Goal: Task Accomplishment & Management: Use online tool/utility

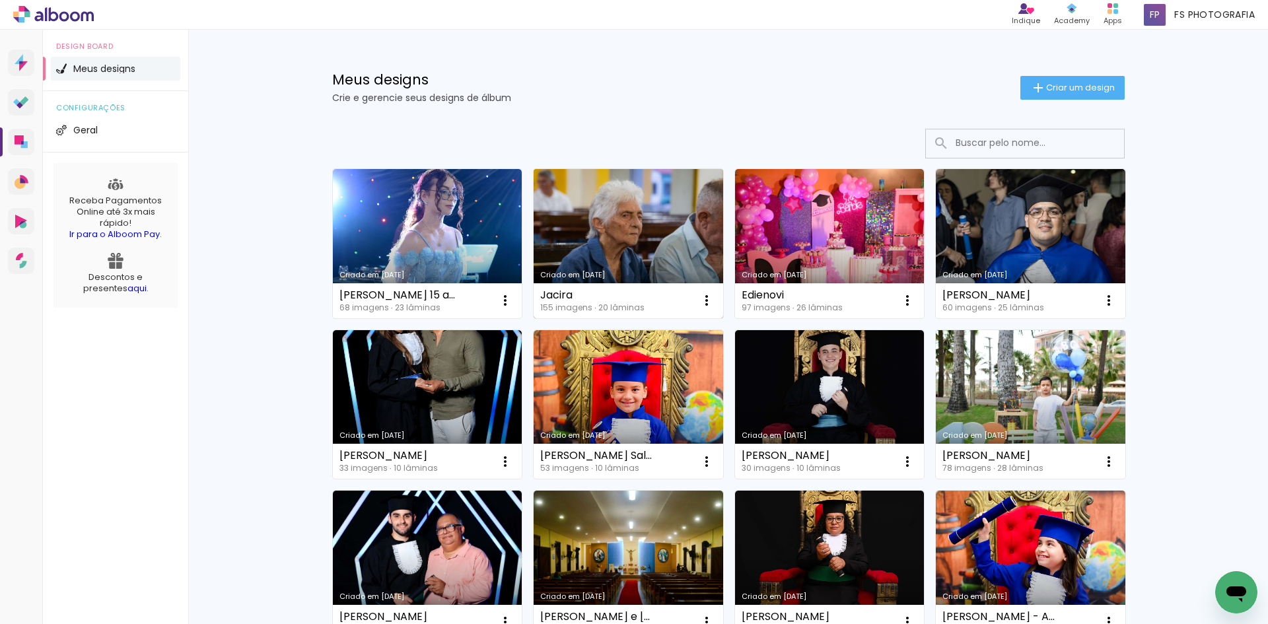
click at [671, 232] on link "Criado em [DATE]" at bounding box center [629, 243] width 190 height 149
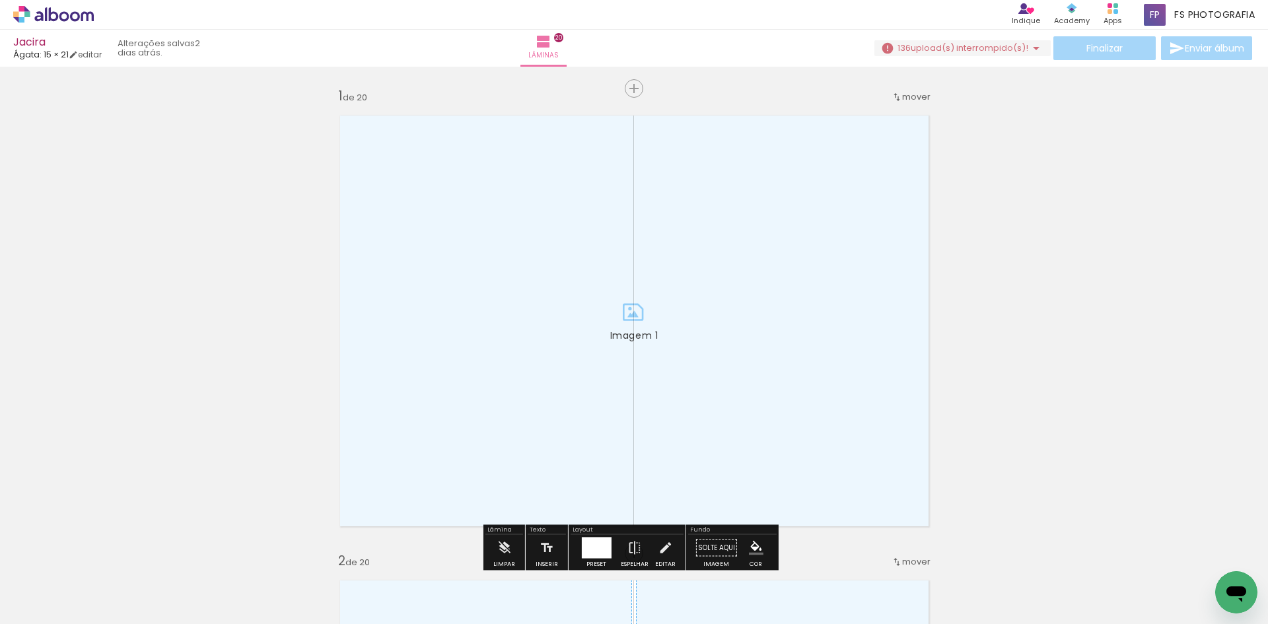
click at [58, 584] on input "Todas as fotos" at bounding box center [37, 584] width 50 height 11
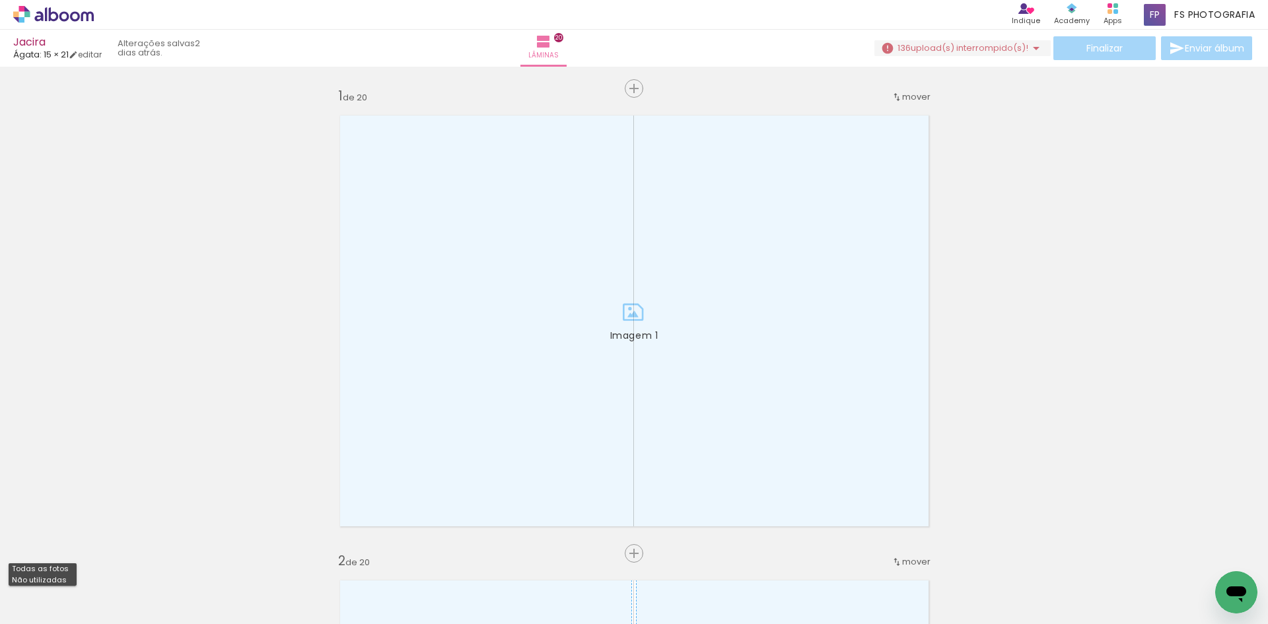
click at [0, 0] on slot "Não utilizadas" at bounding box center [0, 0] width 0 height 0
type input "Não utilizadas"
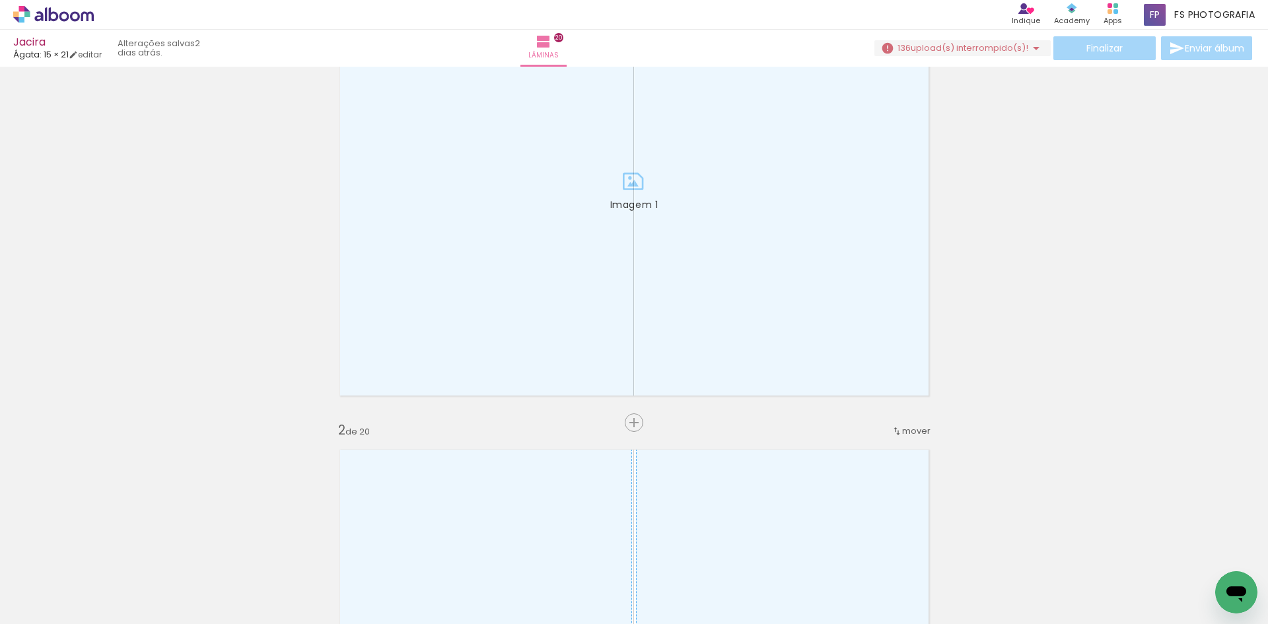
scroll to position [132, 0]
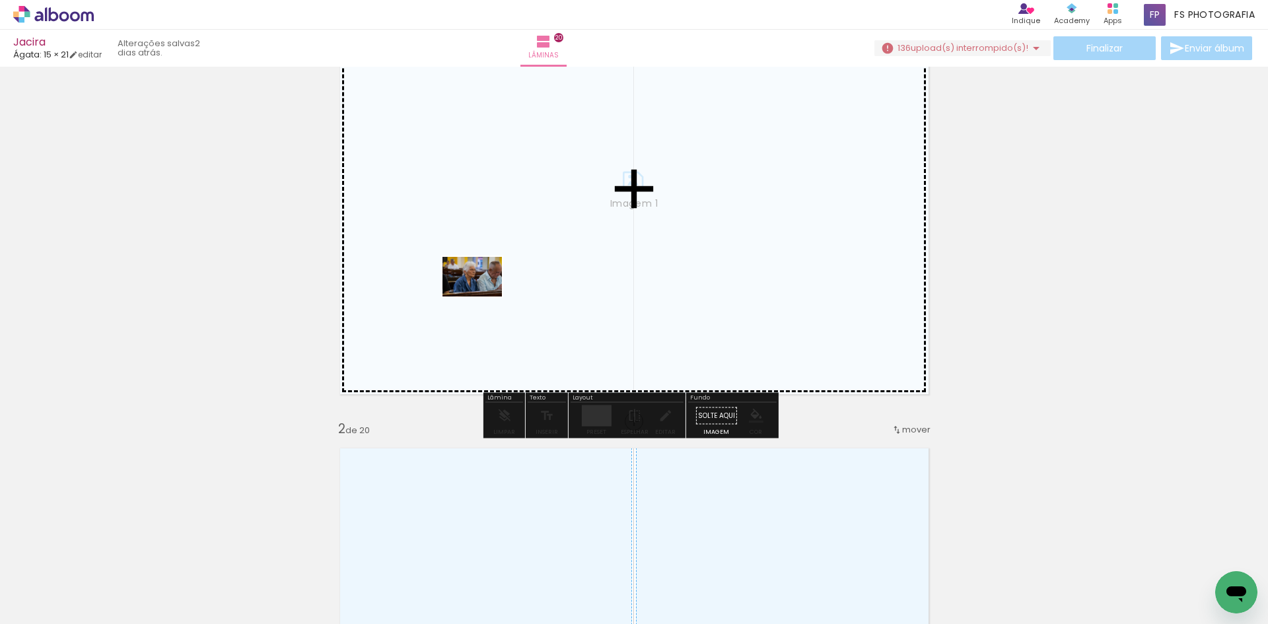
drag, startPoint x: 153, startPoint y: 584, endPoint x: 482, endPoint y: 296, distance: 437.3
click at [482, 296] on quentale-workspace at bounding box center [634, 312] width 1268 height 624
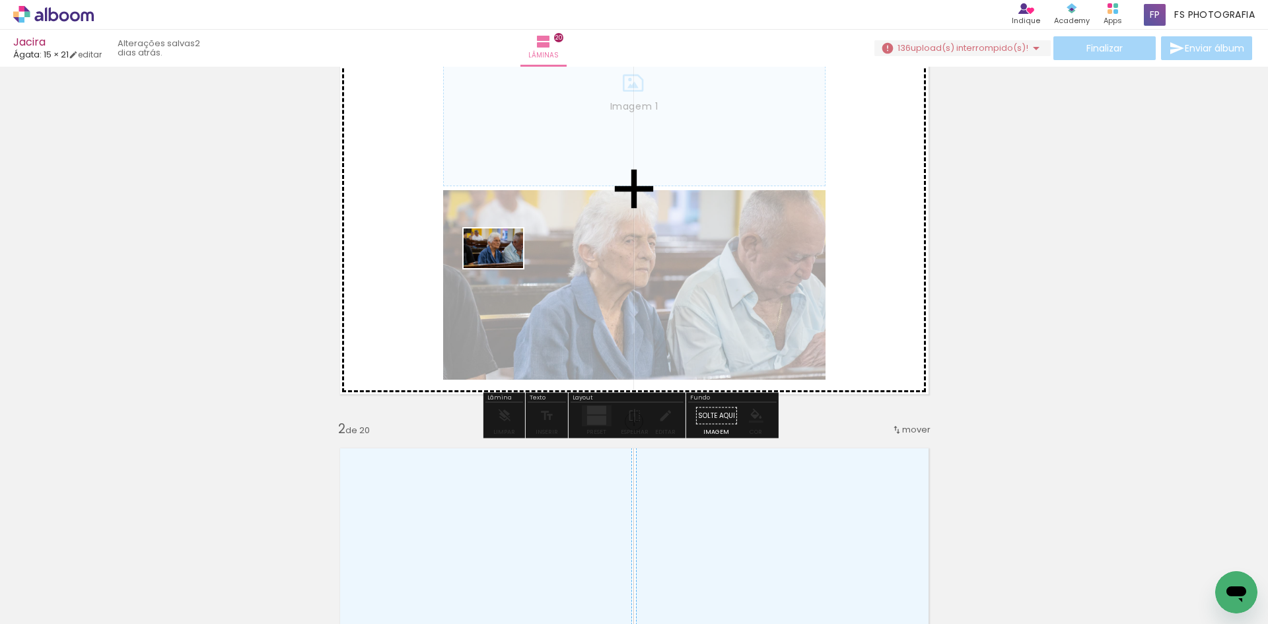
drag, startPoint x: 145, startPoint y: 586, endPoint x: 503, endPoint y: 268, distance: 478.8
click at [503, 268] on quentale-workspace at bounding box center [634, 312] width 1268 height 624
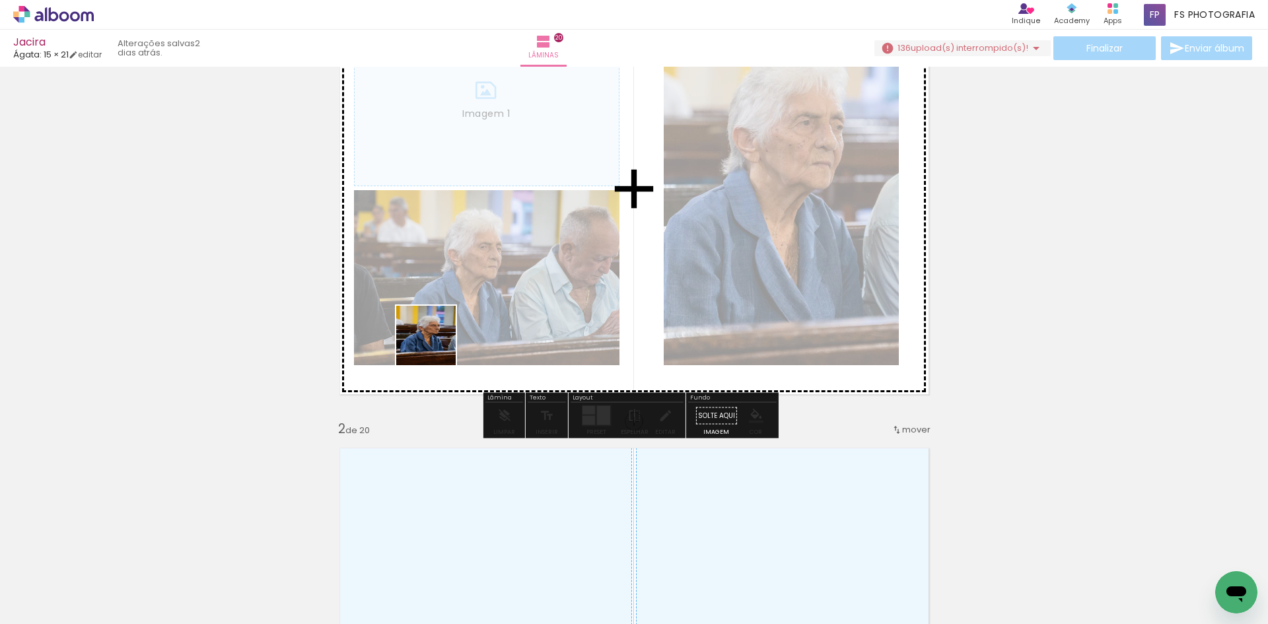
drag, startPoint x: 210, startPoint y: 585, endPoint x: 476, endPoint y: 303, distance: 387.9
click at [476, 303] on quentale-workspace at bounding box center [634, 312] width 1268 height 624
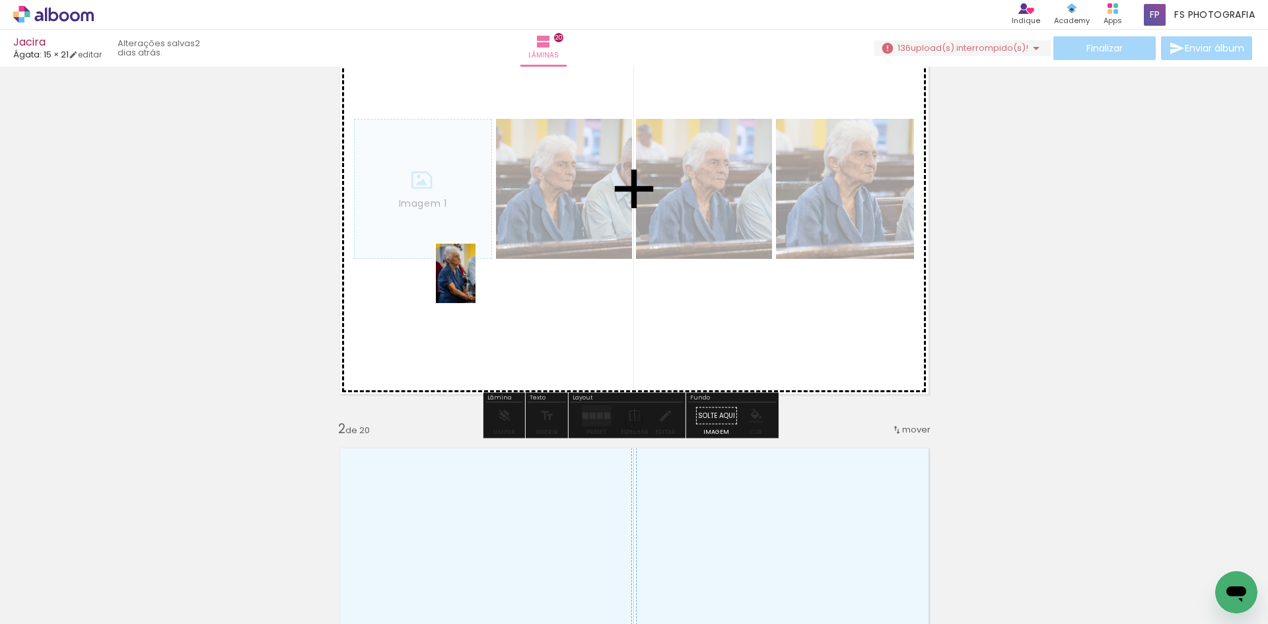
drag, startPoint x: 281, startPoint y: 597, endPoint x: 455, endPoint y: 330, distance: 318.1
click at [486, 267] on quentale-workspace at bounding box center [634, 312] width 1268 height 624
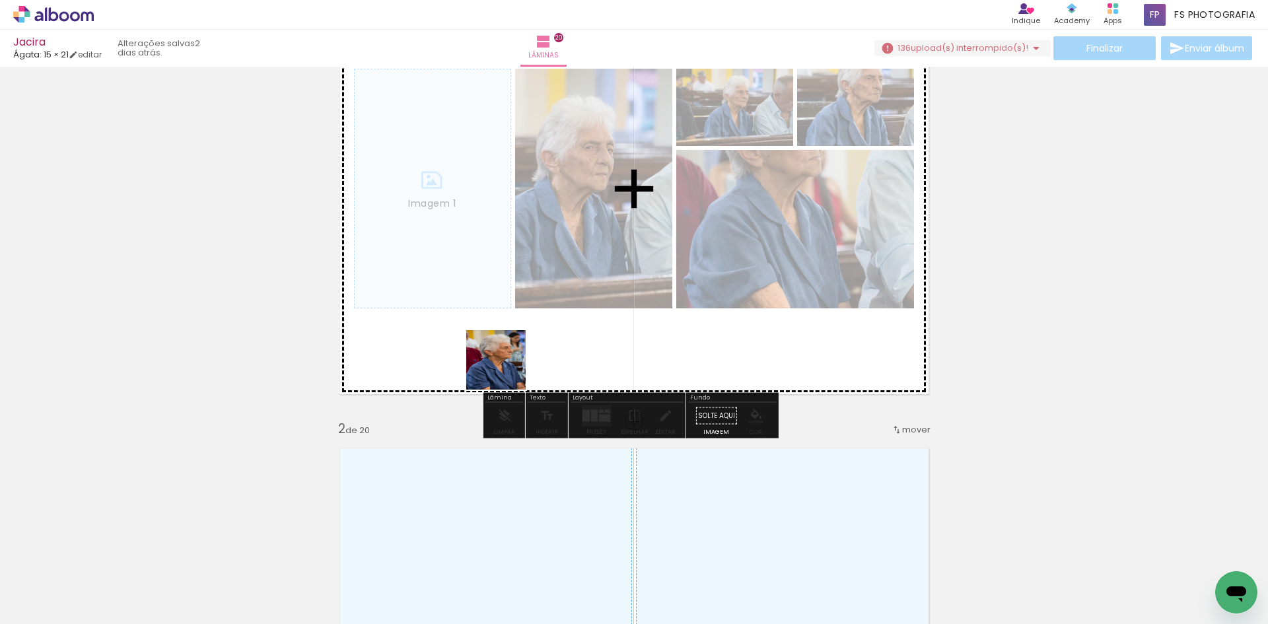
drag, startPoint x: 491, startPoint y: 430, endPoint x: 523, endPoint y: 288, distance: 145.7
click at [523, 288] on quentale-workspace at bounding box center [634, 312] width 1268 height 624
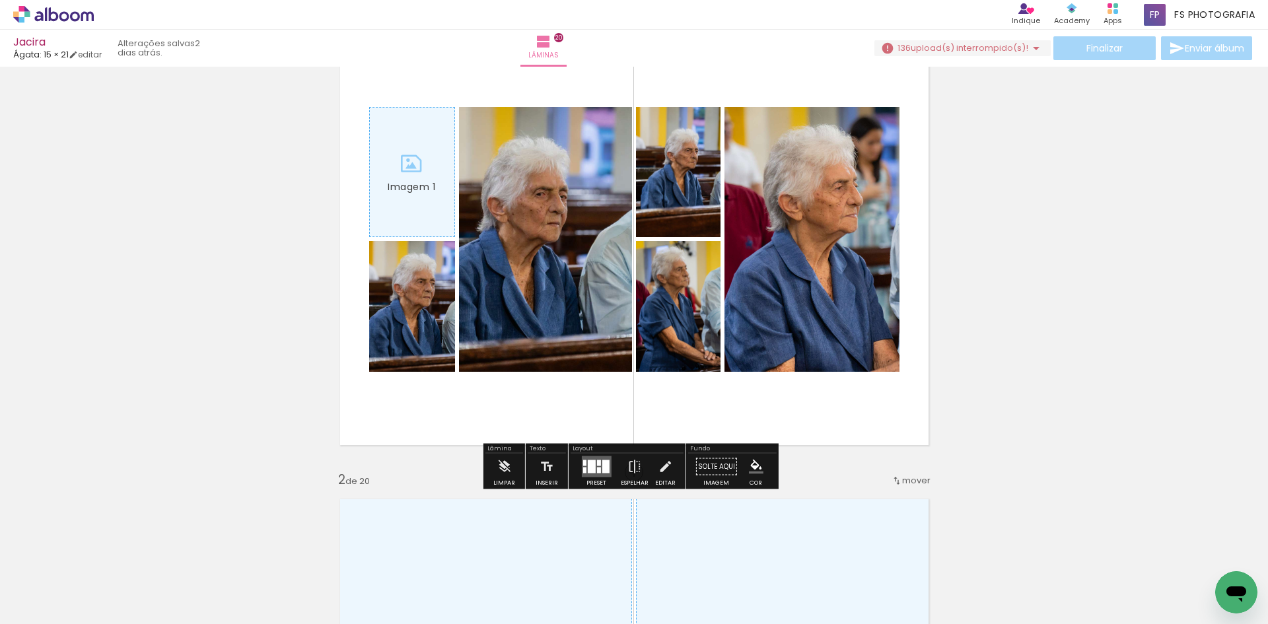
scroll to position [0, 0]
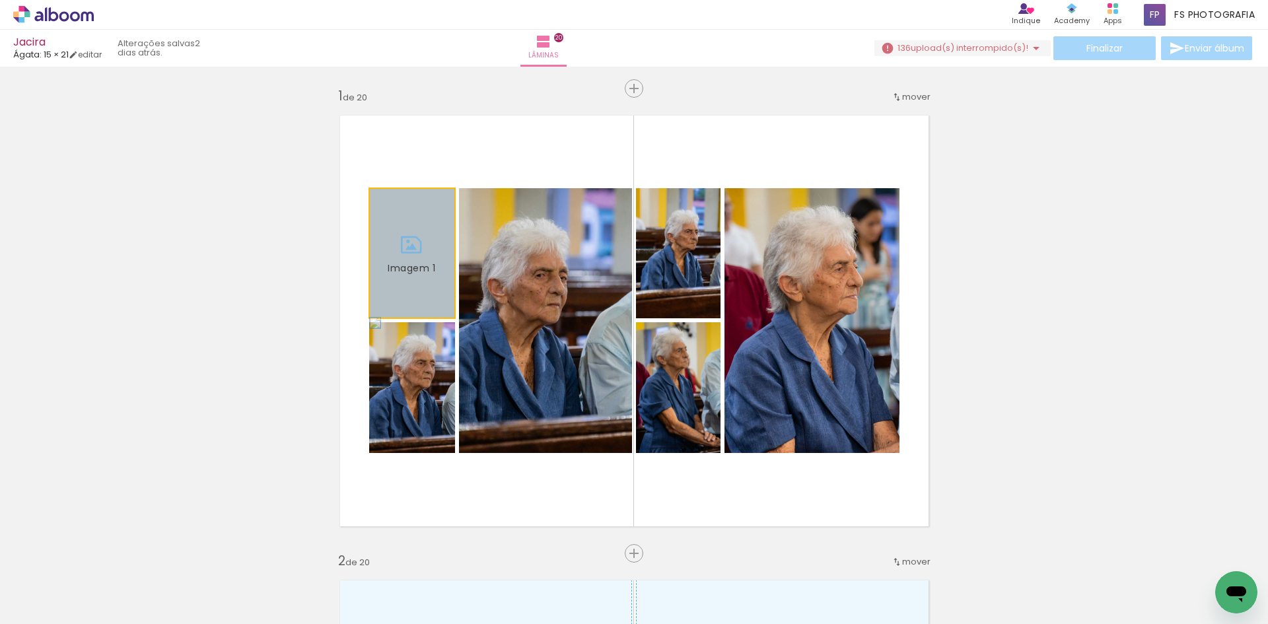
drag, startPoint x: 421, startPoint y: 269, endPoint x: 418, endPoint y: 276, distance: 7.7
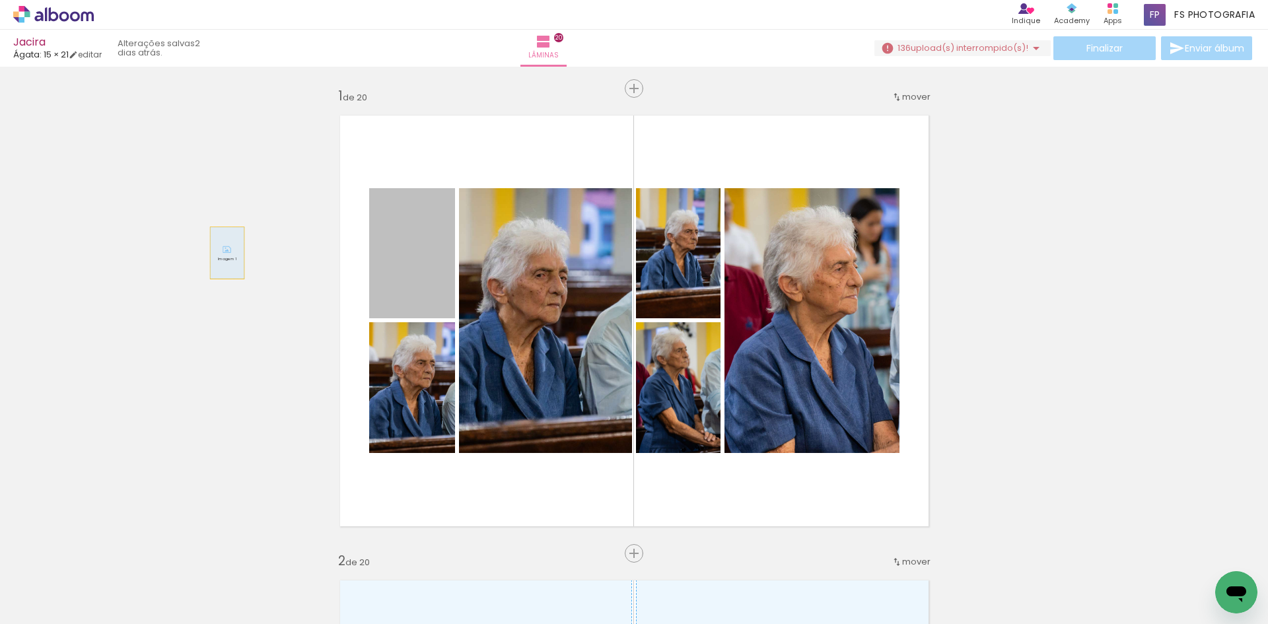
drag, startPoint x: 416, startPoint y: 256, endPoint x: 222, endPoint y: 253, distance: 193.6
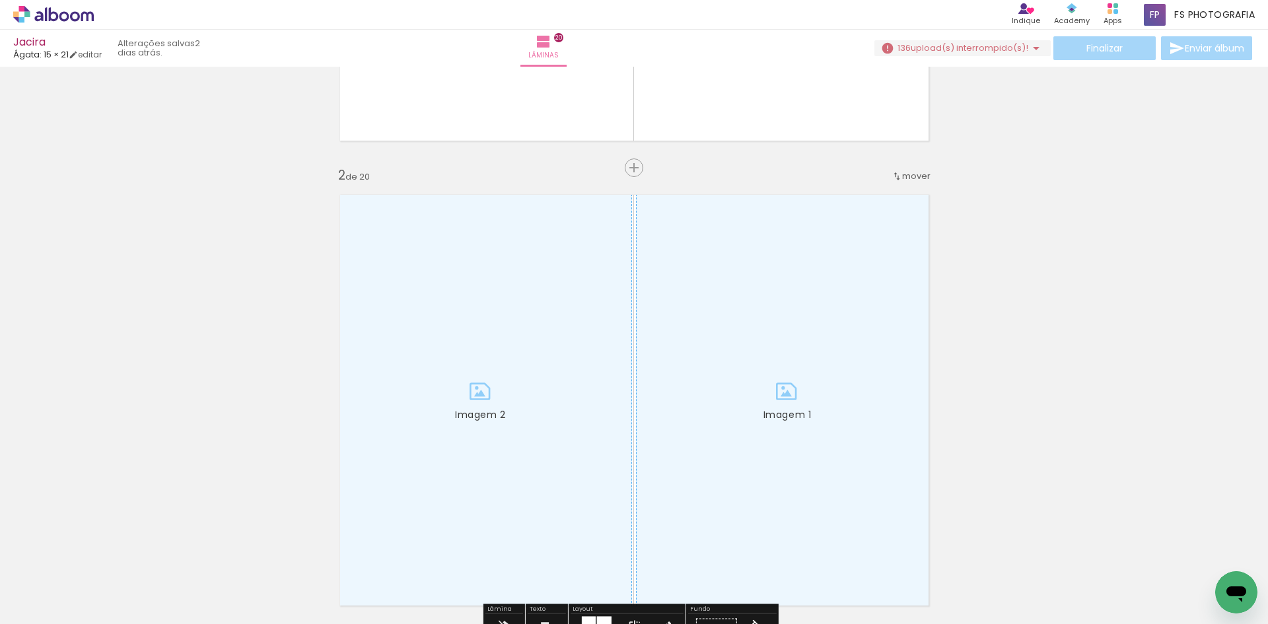
scroll to position [462, 0]
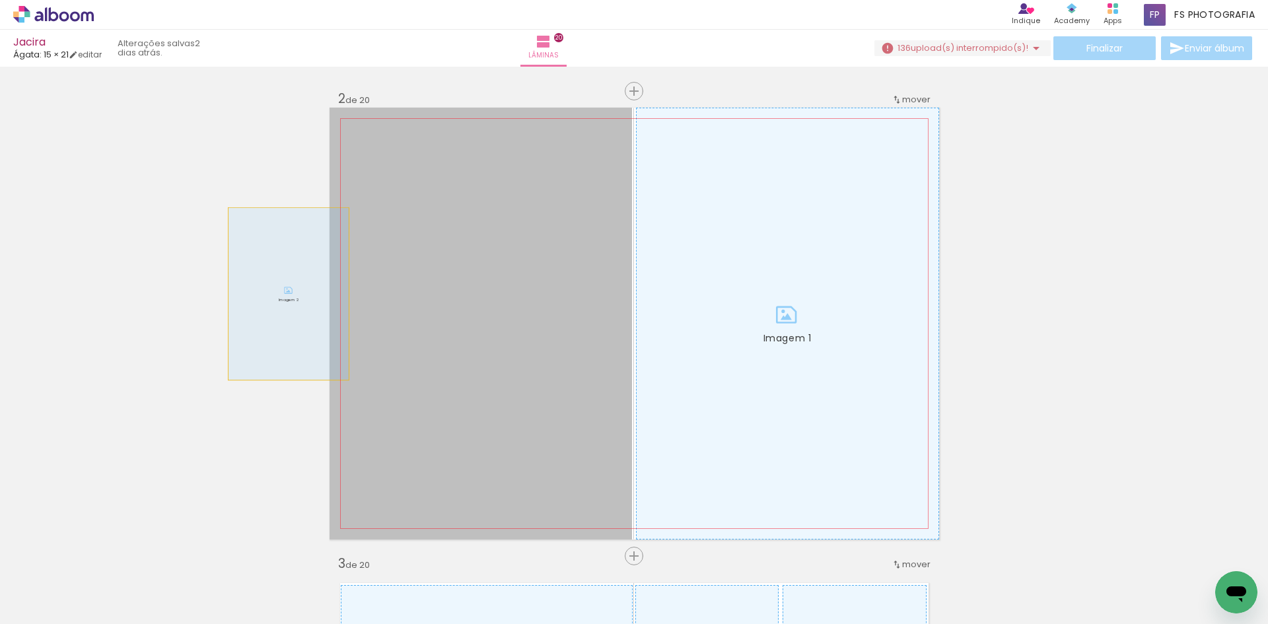
drag, startPoint x: 505, startPoint y: 306, endPoint x: 182, endPoint y: 281, distance: 324.0
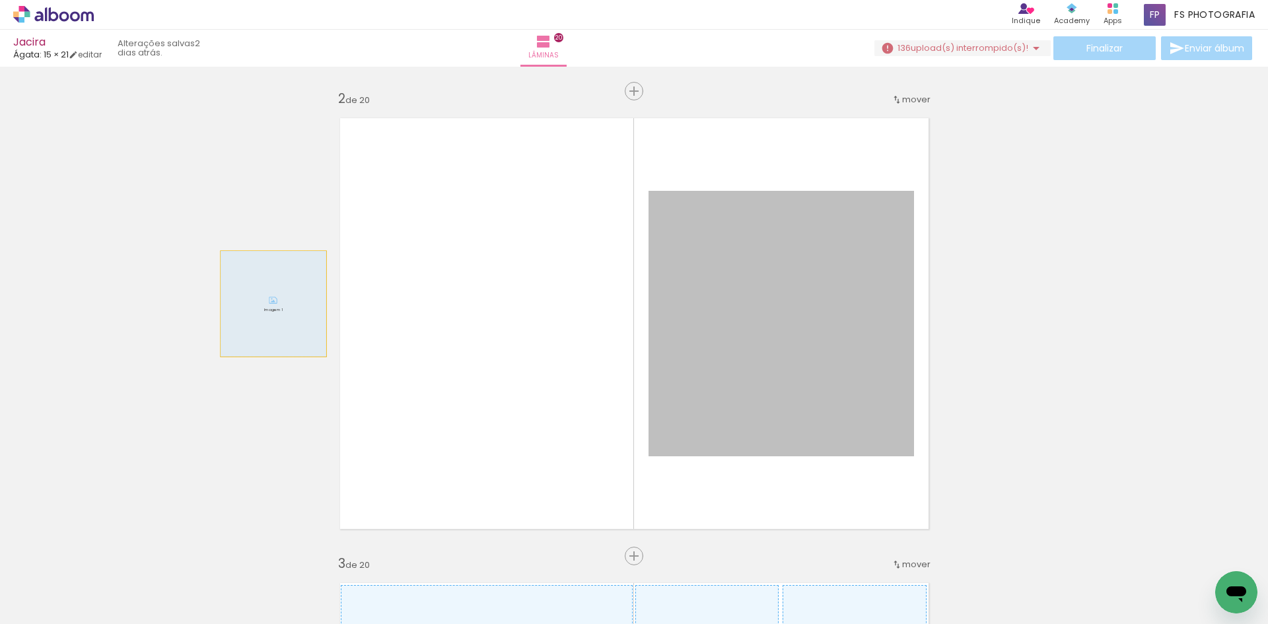
drag, startPoint x: 762, startPoint y: 303, endPoint x: 180, endPoint y: 304, distance: 582.0
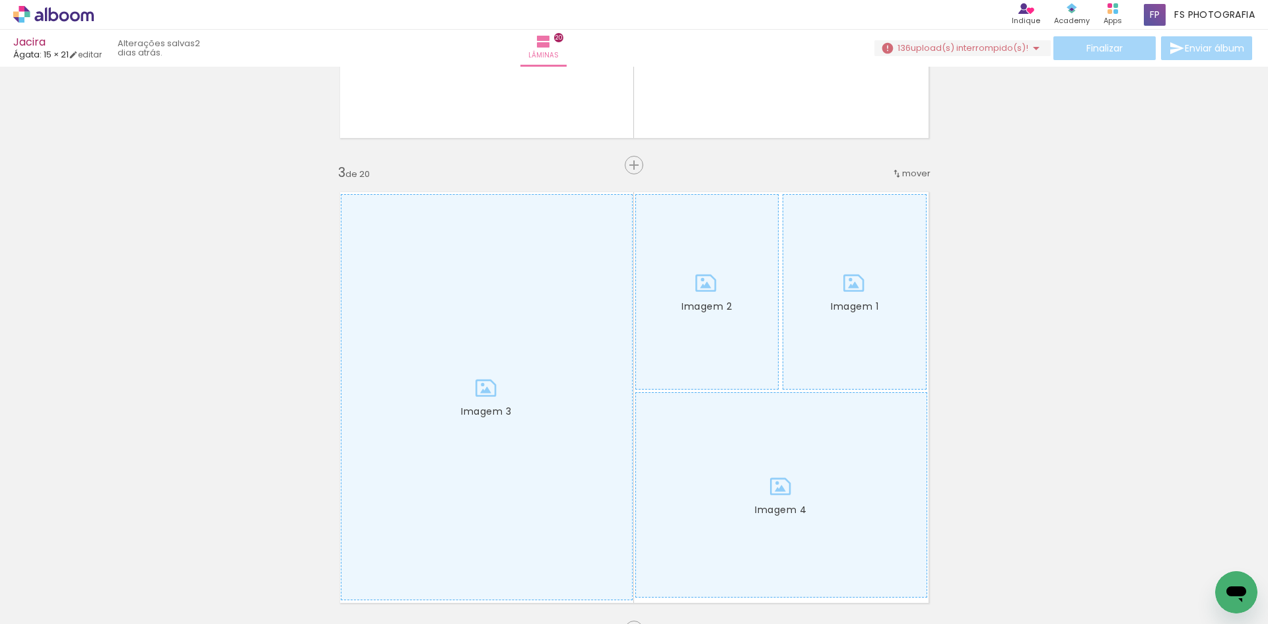
scroll to position [859, 0]
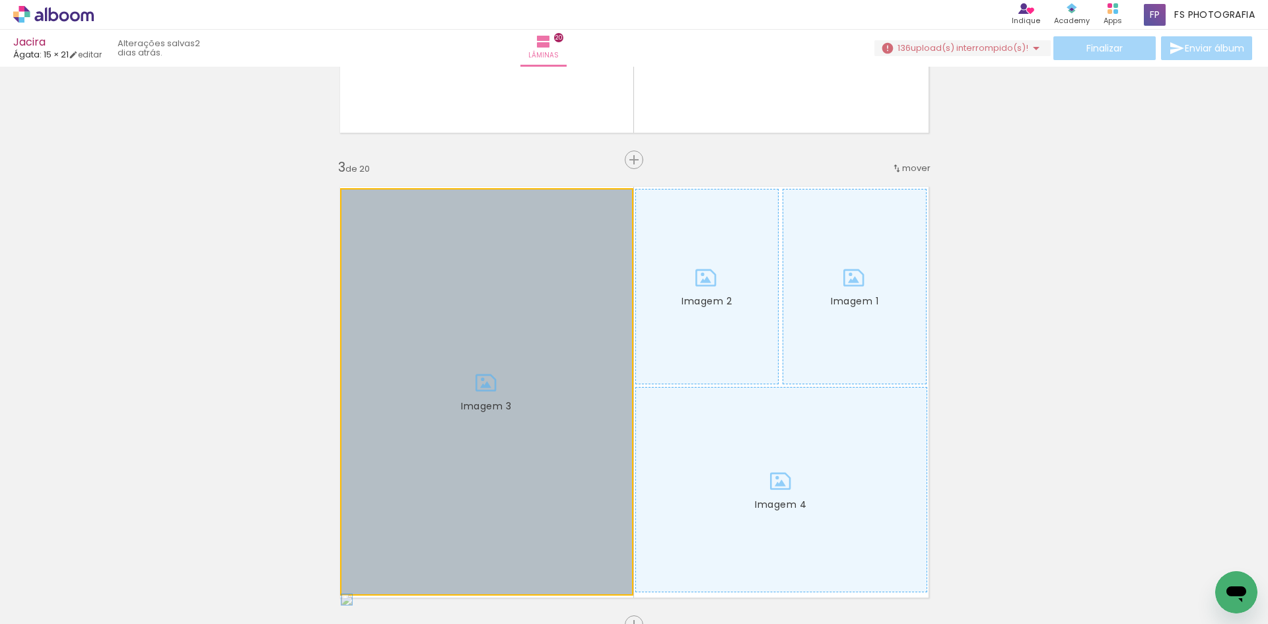
drag, startPoint x: 541, startPoint y: 363, endPoint x: 277, endPoint y: 353, distance: 263.8
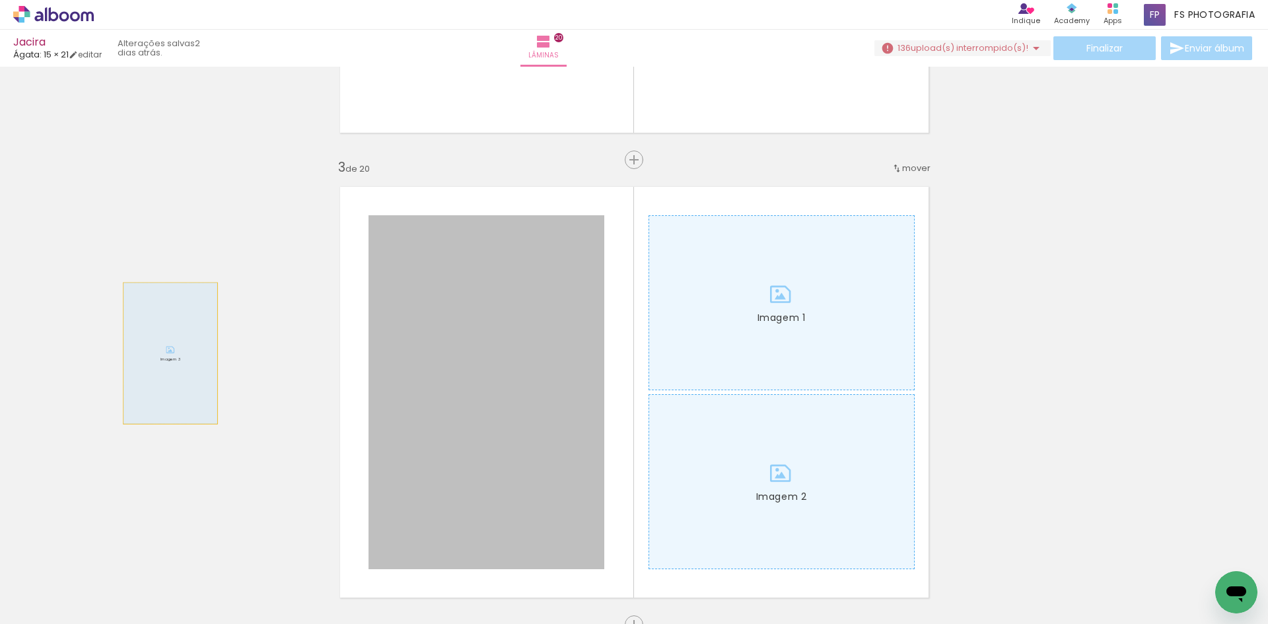
drag, startPoint x: 515, startPoint y: 356, endPoint x: 145, endPoint y: 353, distance: 369.3
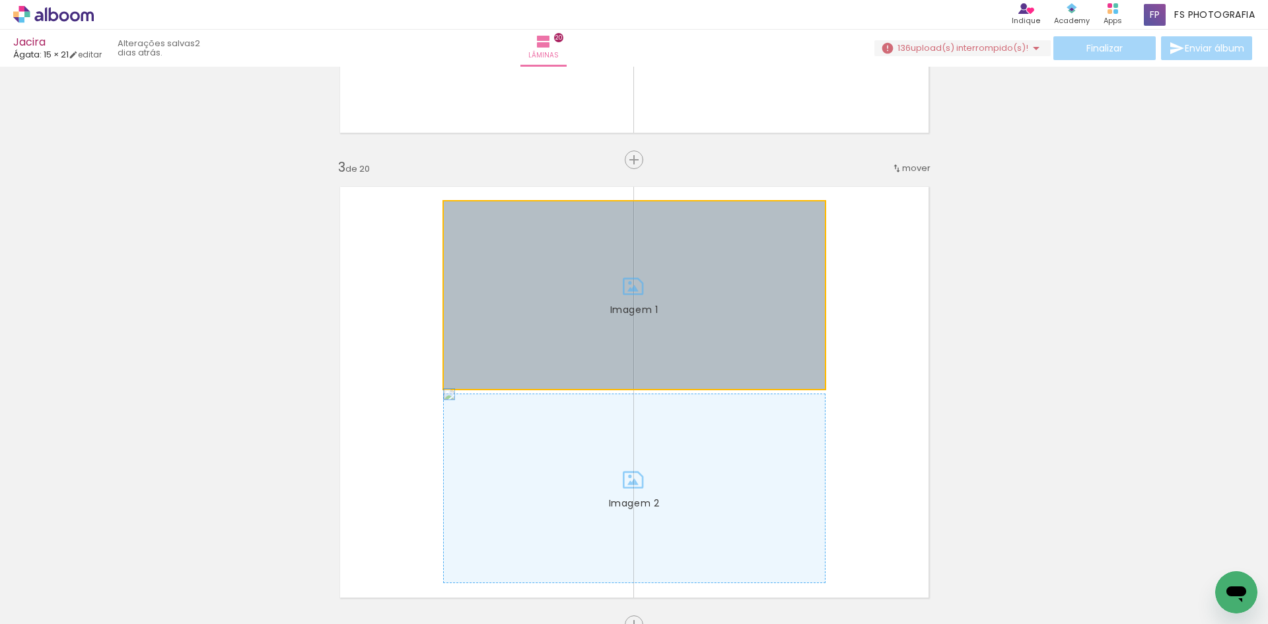
drag, startPoint x: 492, startPoint y: 359, endPoint x: 114, endPoint y: 357, distance: 377.2
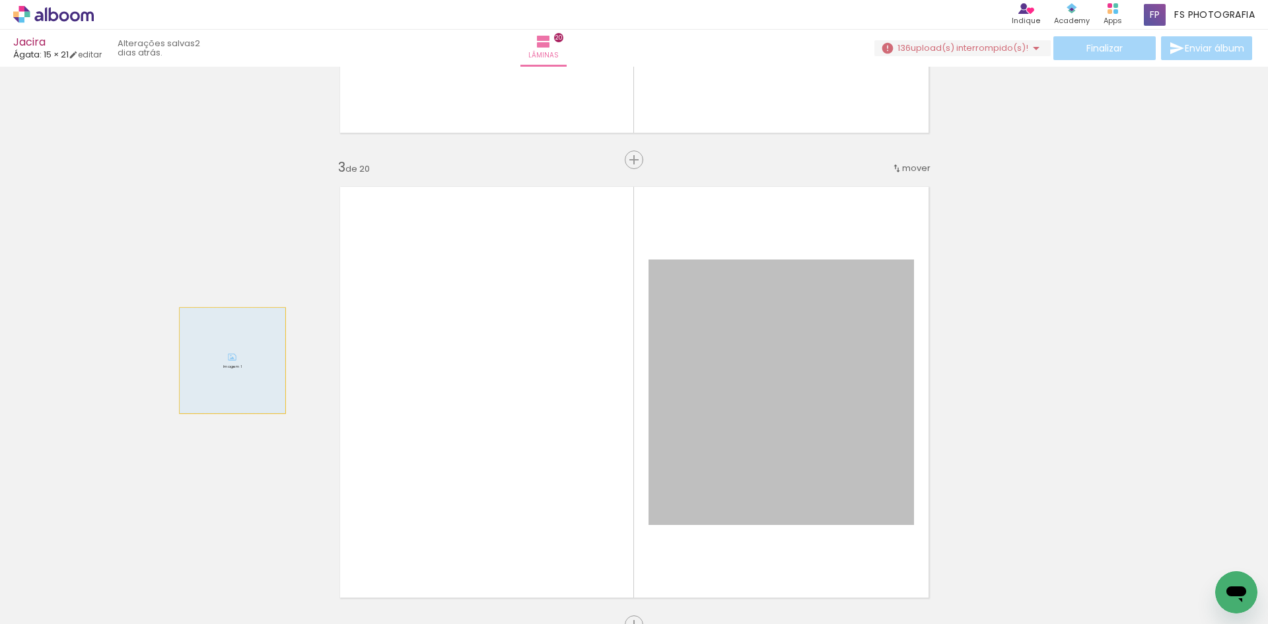
drag, startPoint x: 781, startPoint y: 432, endPoint x: 174, endPoint y: 361, distance: 610.7
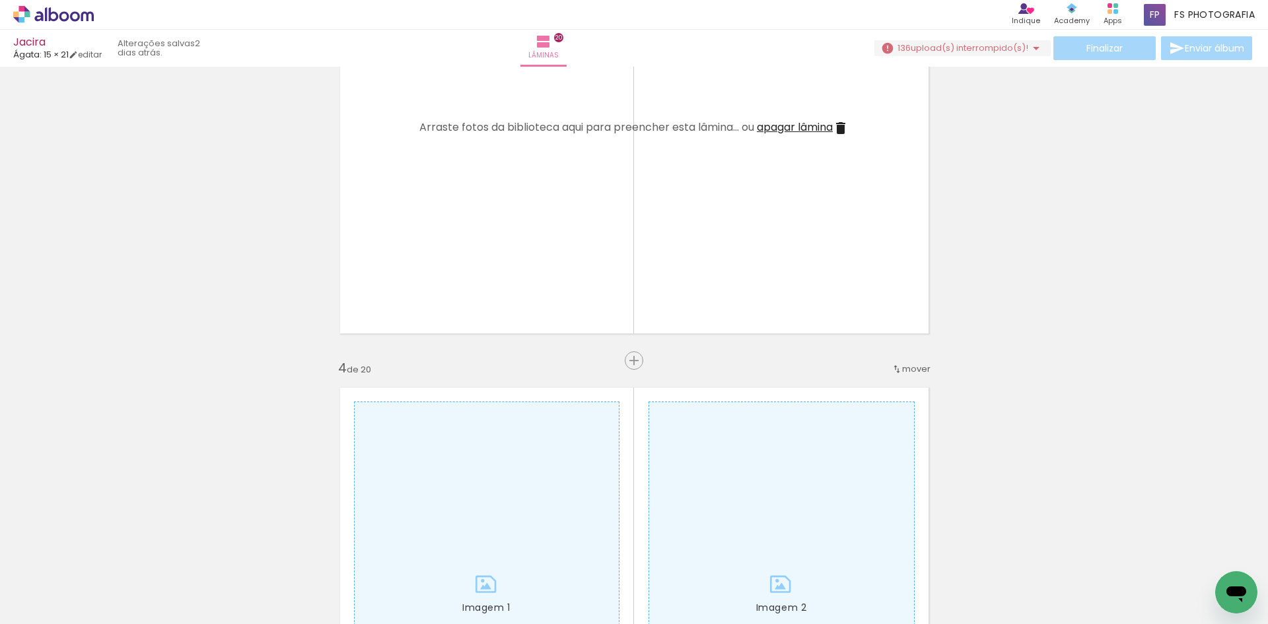
scroll to position [1321, 0]
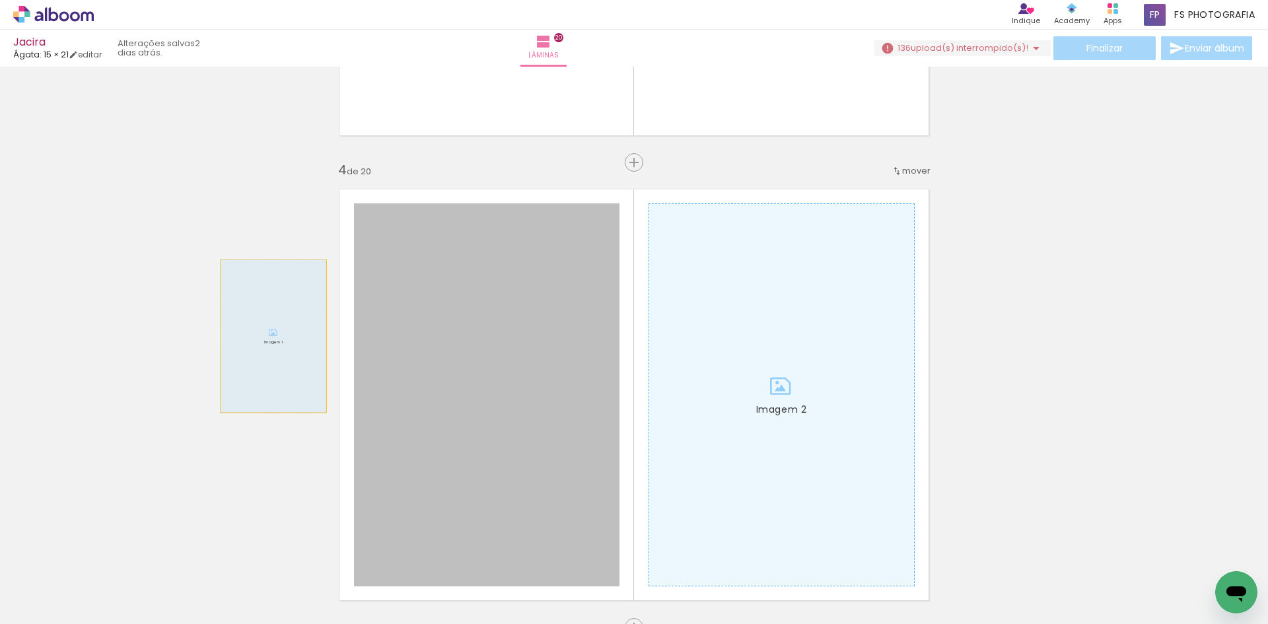
drag, startPoint x: 497, startPoint y: 346, endPoint x: 224, endPoint y: 344, distance: 272.9
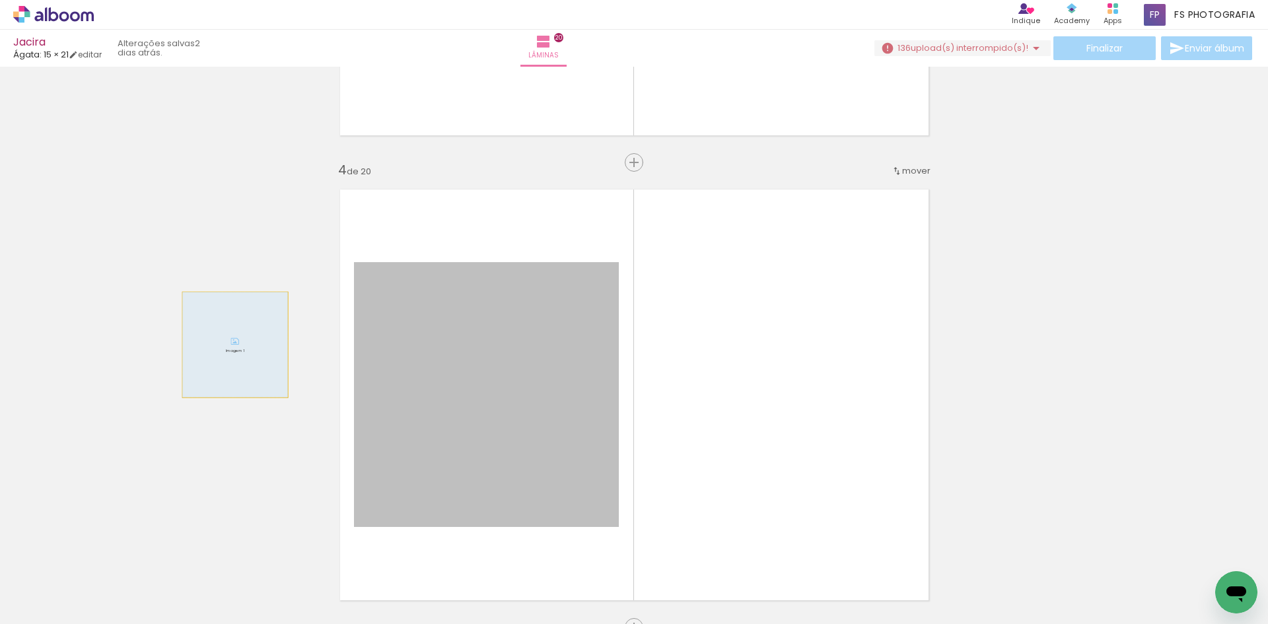
drag, startPoint x: 538, startPoint y: 350, endPoint x: 185, endPoint y: 345, distance: 353.5
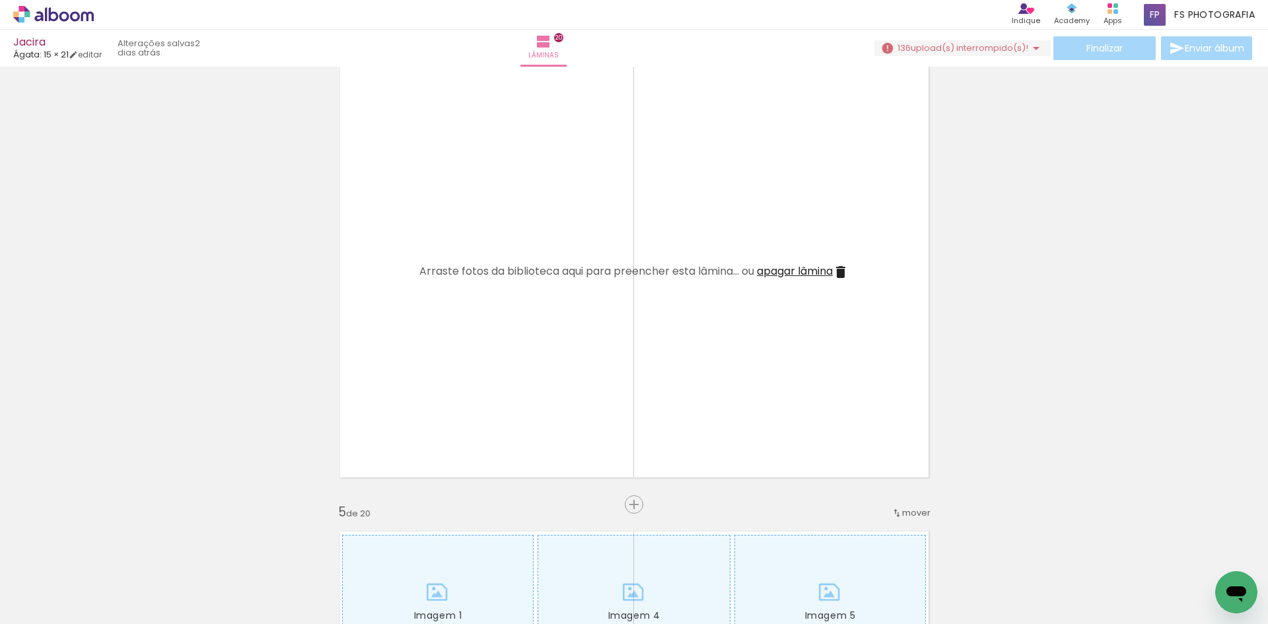
scroll to position [1718, 0]
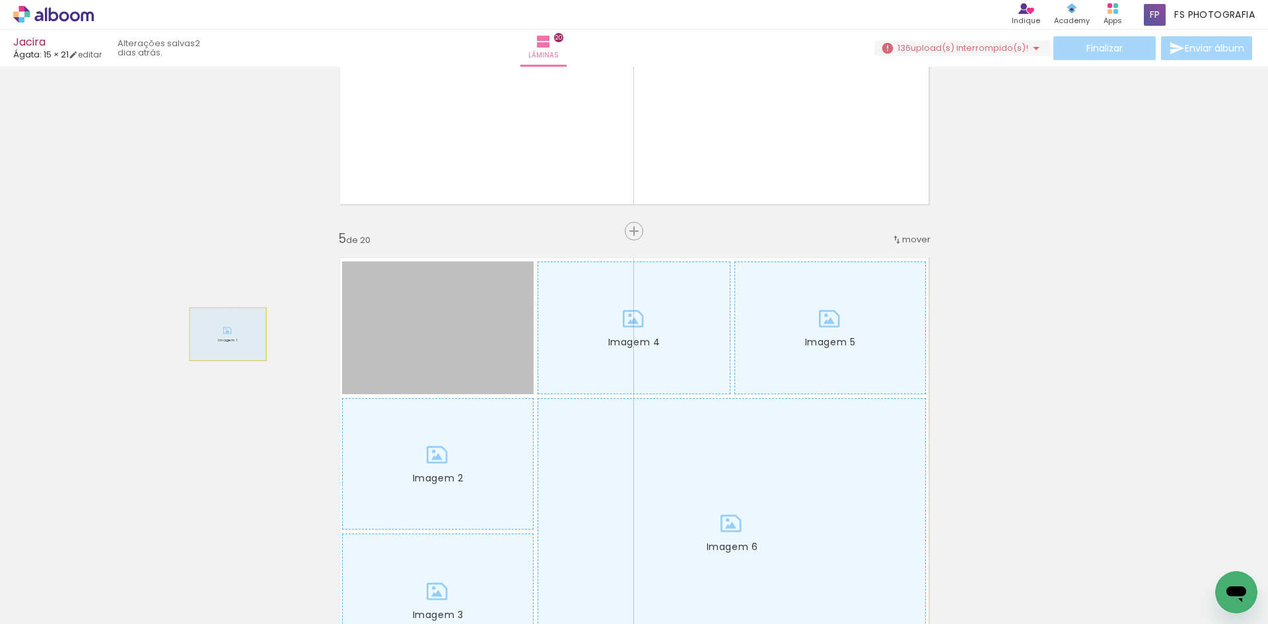
drag, startPoint x: 390, startPoint y: 334, endPoint x: 383, endPoint y: 334, distance: 7.9
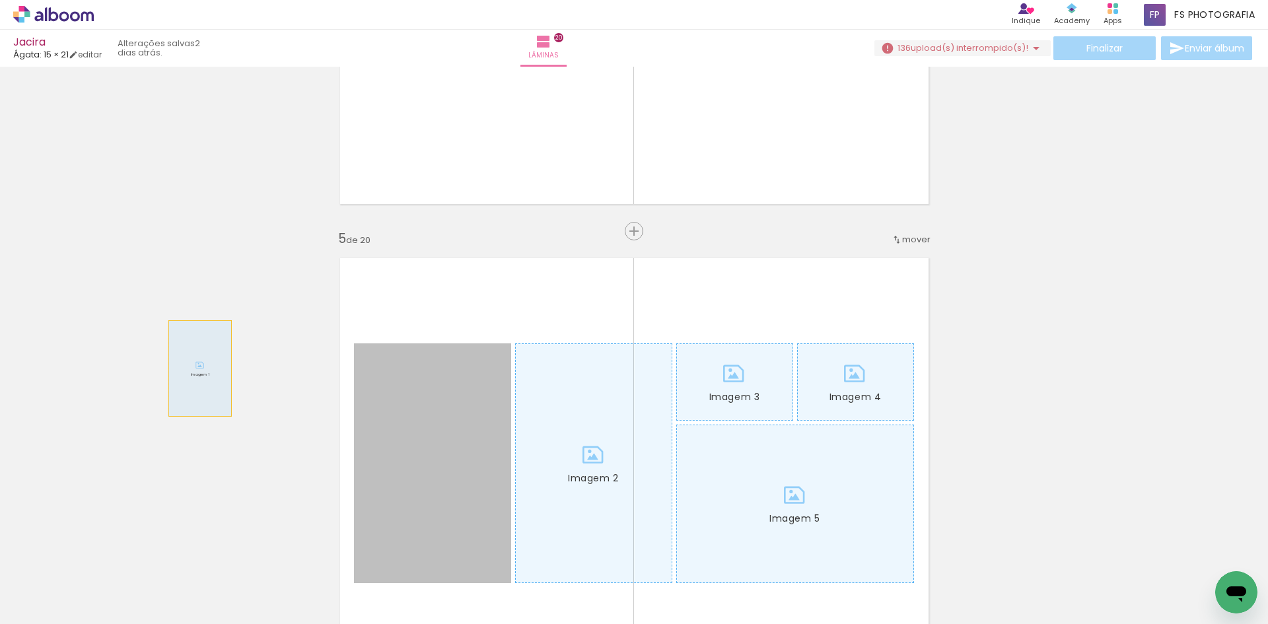
drag, startPoint x: 468, startPoint y: 369, endPoint x: 291, endPoint y: 369, distance: 177.7
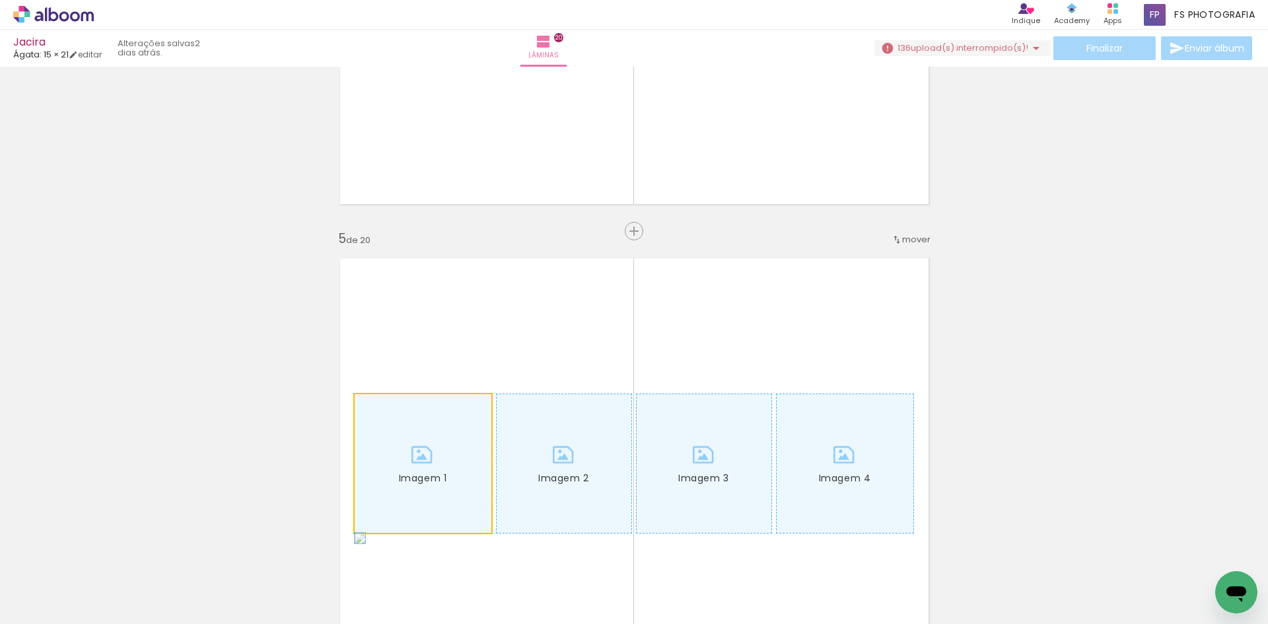
drag, startPoint x: 452, startPoint y: 422, endPoint x: 213, endPoint y: 377, distance: 242.7
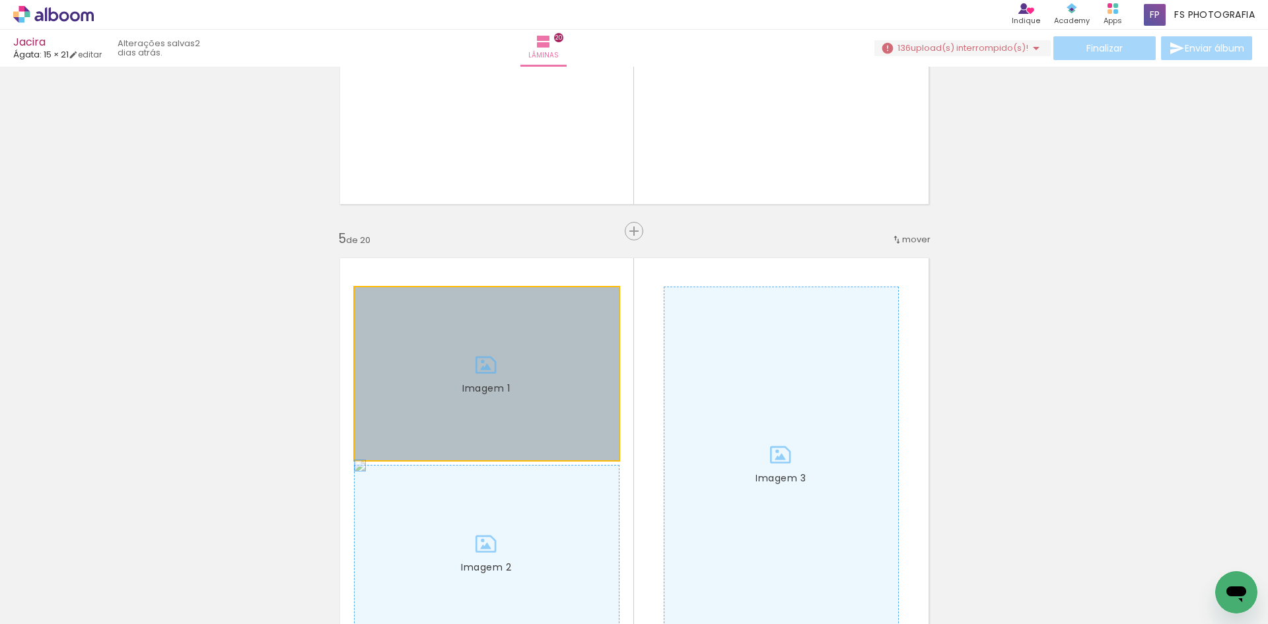
drag, startPoint x: 495, startPoint y: 430, endPoint x: 199, endPoint y: 373, distance: 302.0
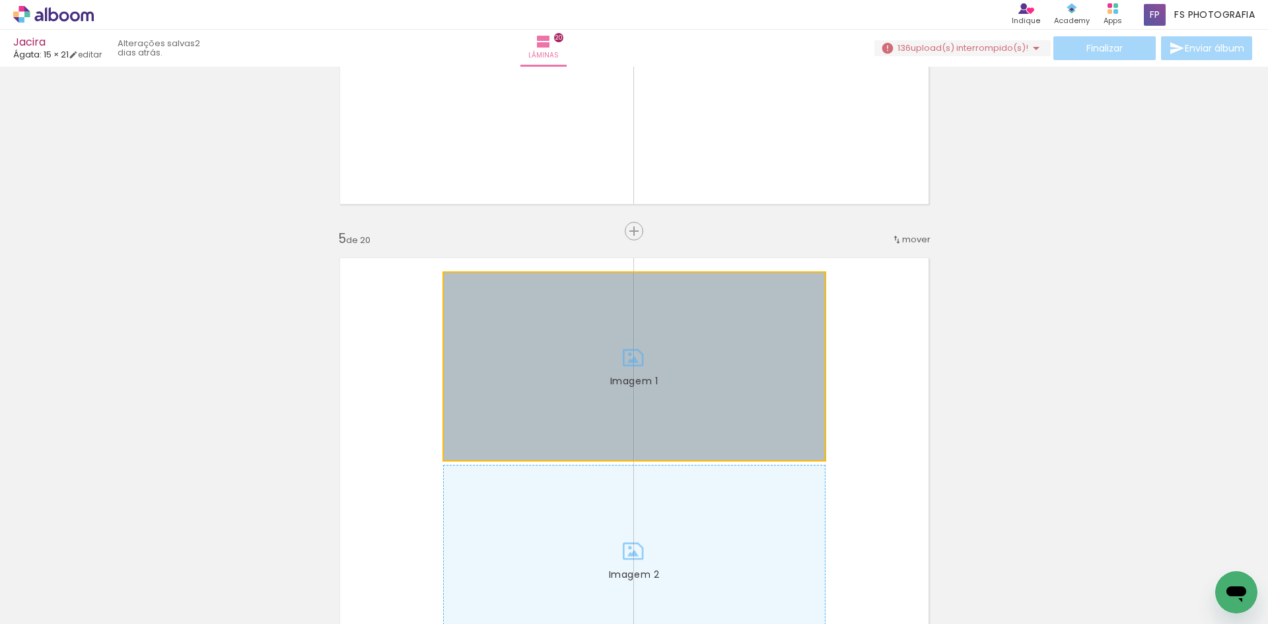
drag, startPoint x: 613, startPoint y: 409, endPoint x: 167, endPoint y: 370, distance: 447.6
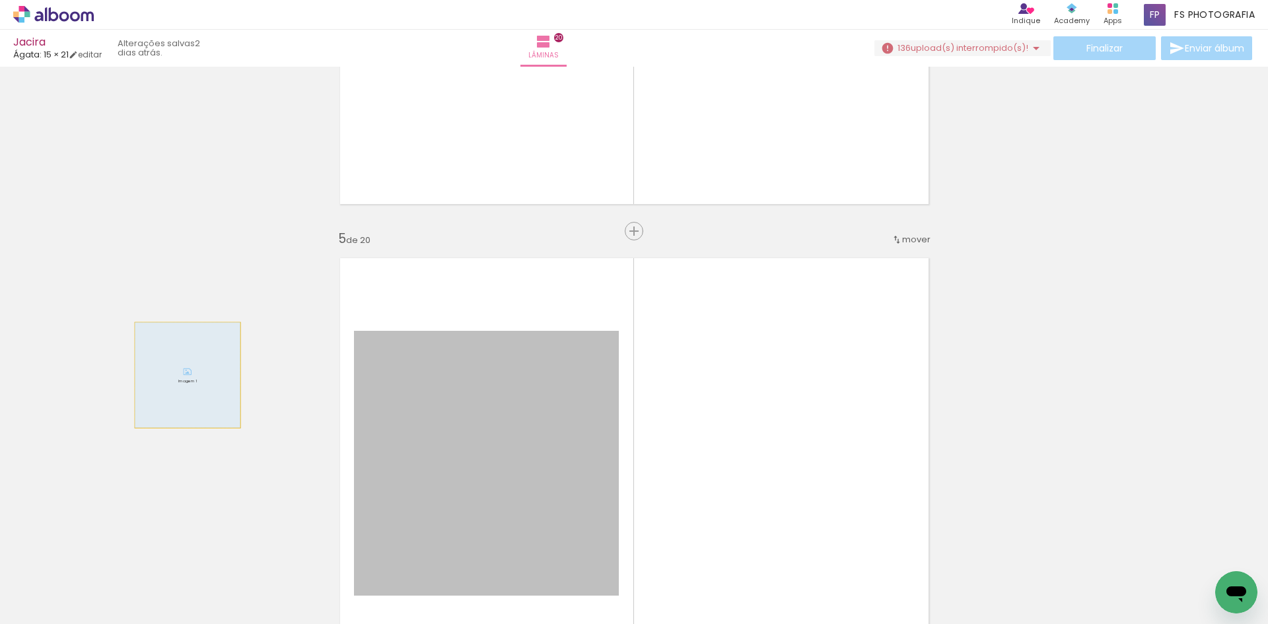
drag, startPoint x: 451, startPoint y: 438, endPoint x: 149, endPoint y: 361, distance: 311.5
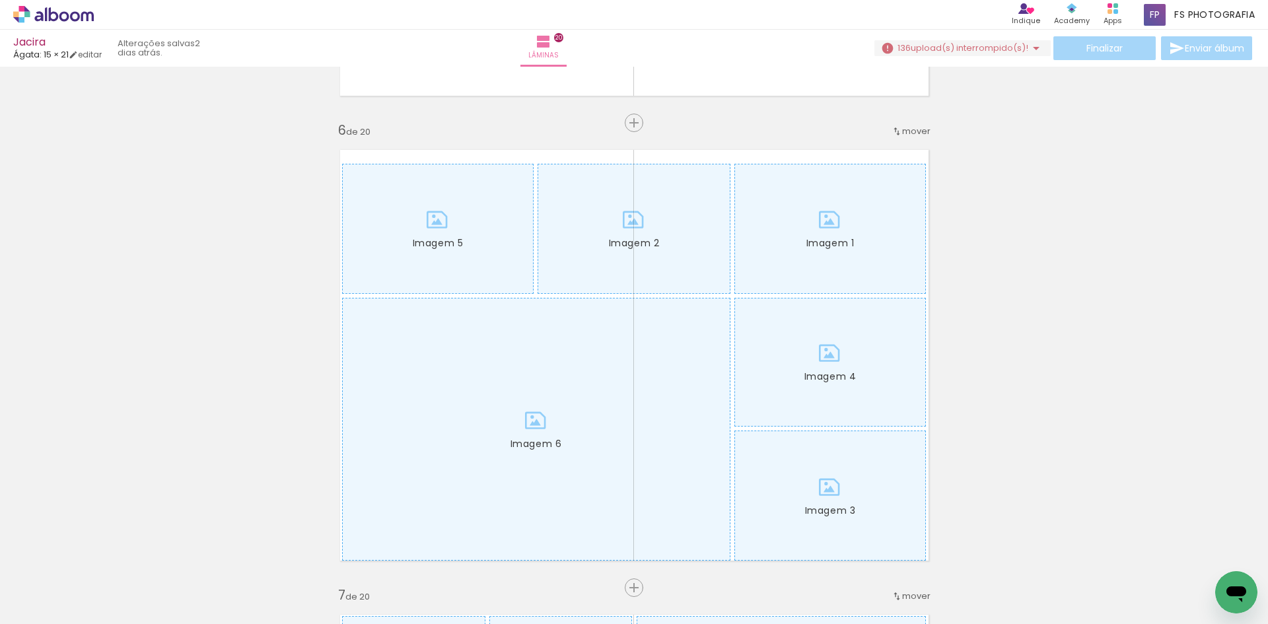
scroll to position [2312, 0]
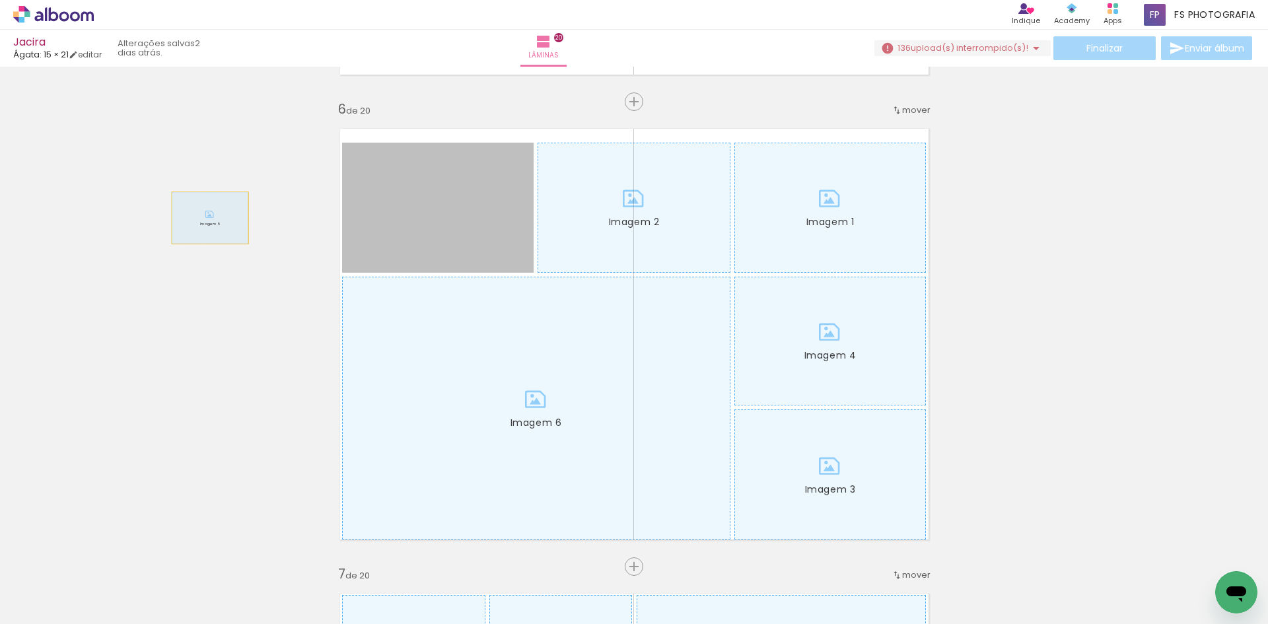
drag, startPoint x: 474, startPoint y: 217, endPoint x: 206, endPoint y: 256, distance: 270.5
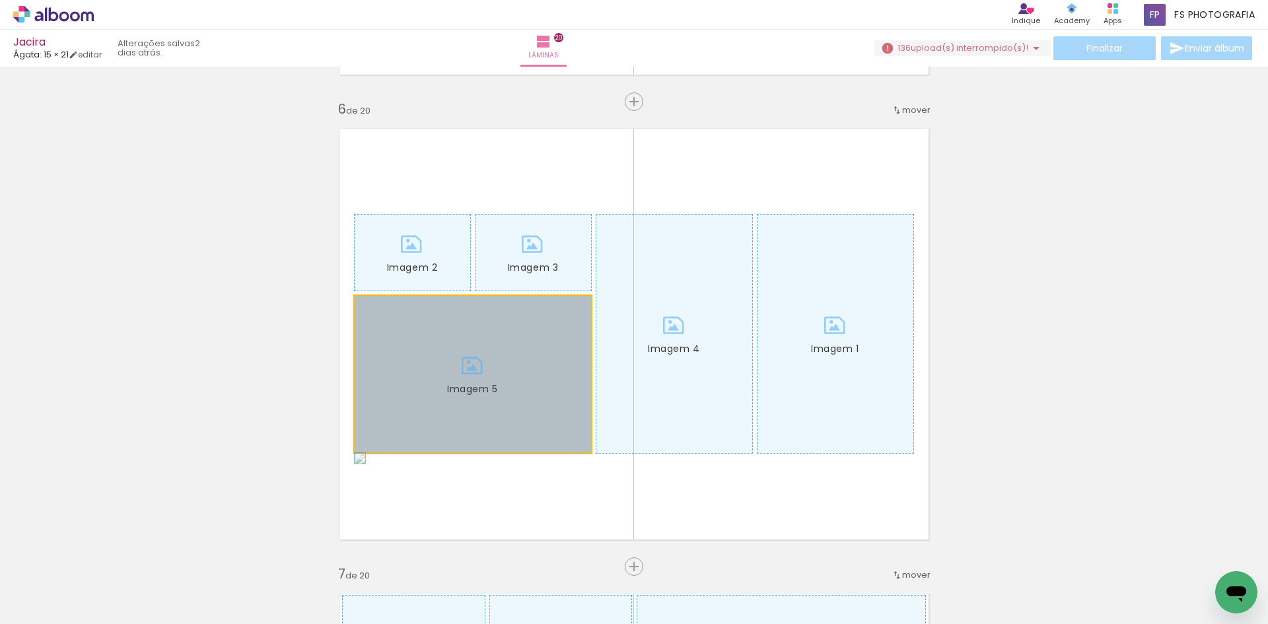
drag, startPoint x: 468, startPoint y: 386, endPoint x: 215, endPoint y: 320, distance: 261.7
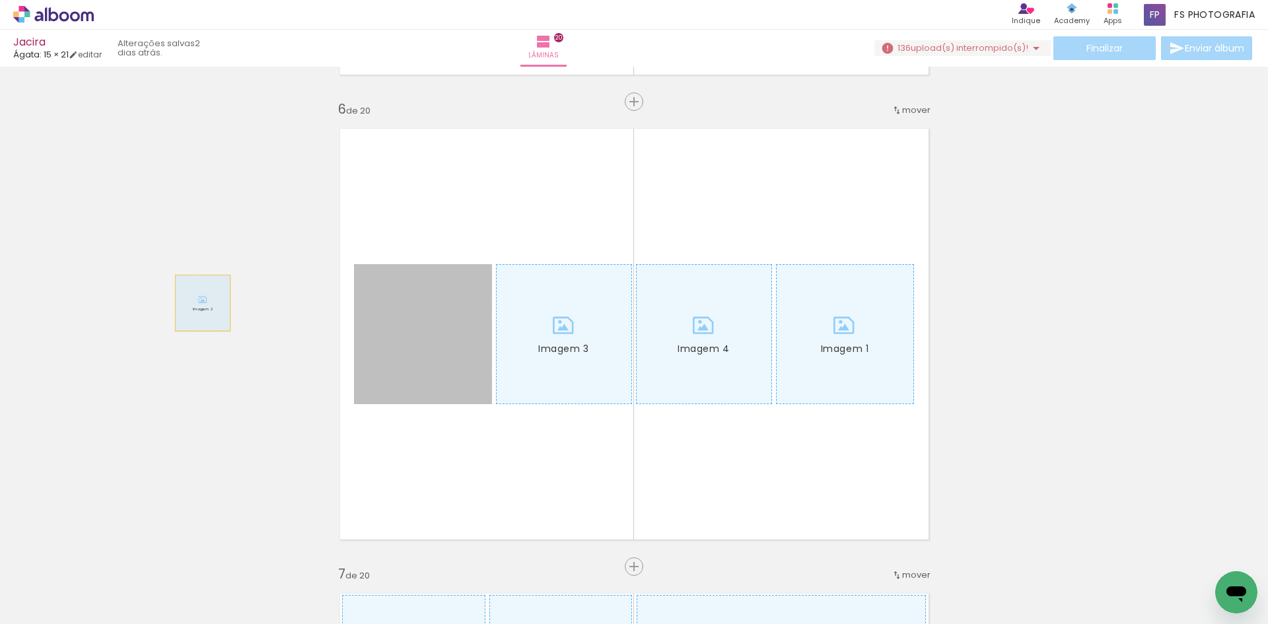
drag, startPoint x: 418, startPoint y: 285, endPoint x: 257, endPoint y: 320, distance: 164.2
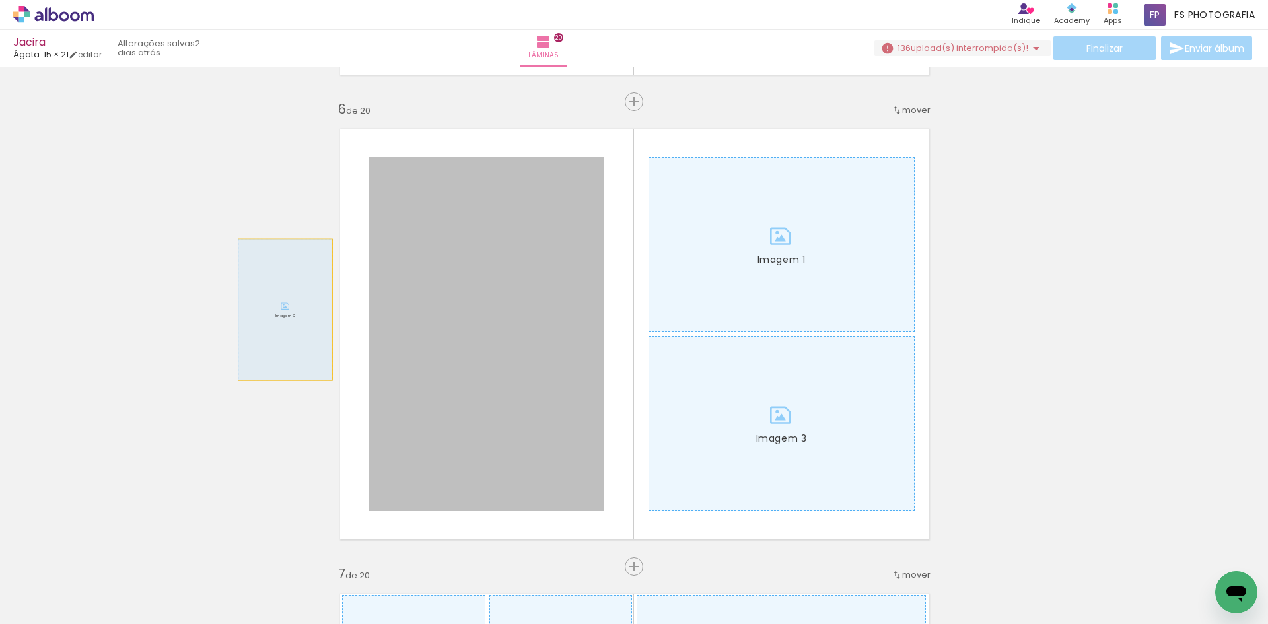
drag, startPoint x: 492, startPoint y: 336, endPoint x: 187, endPoint y: 309, distance: 305.7
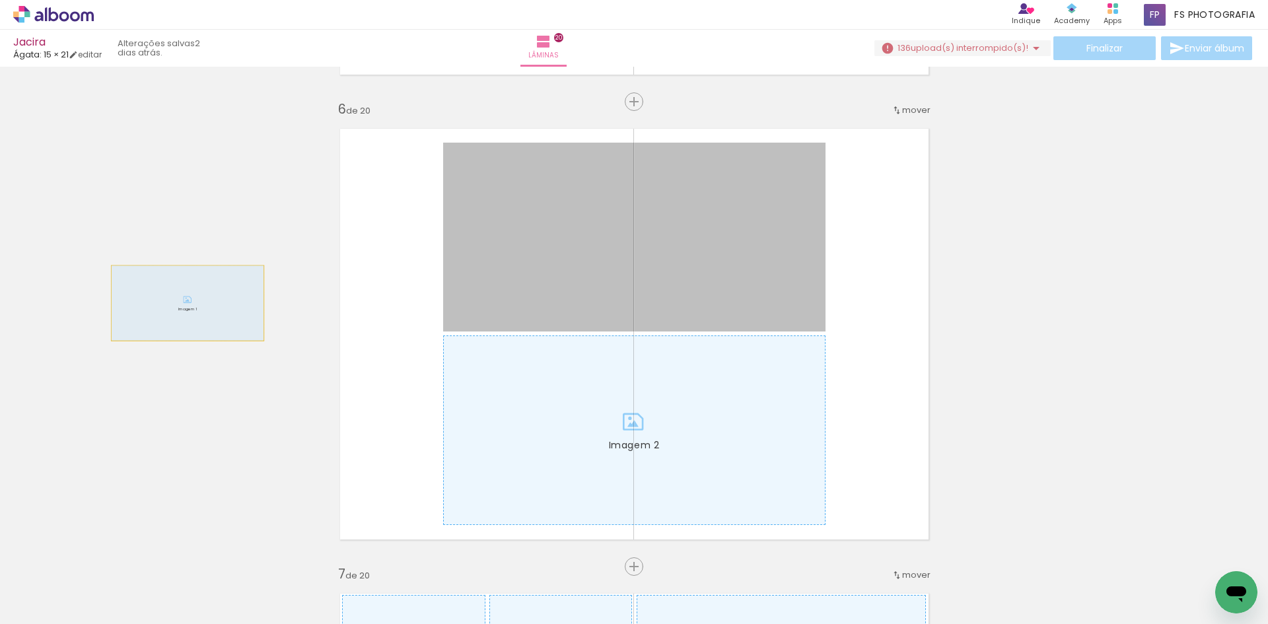
drag, startPoint x: 484, startPoint y: 309, endPoint x: 131, endPoint y: 318, distance: 352.9
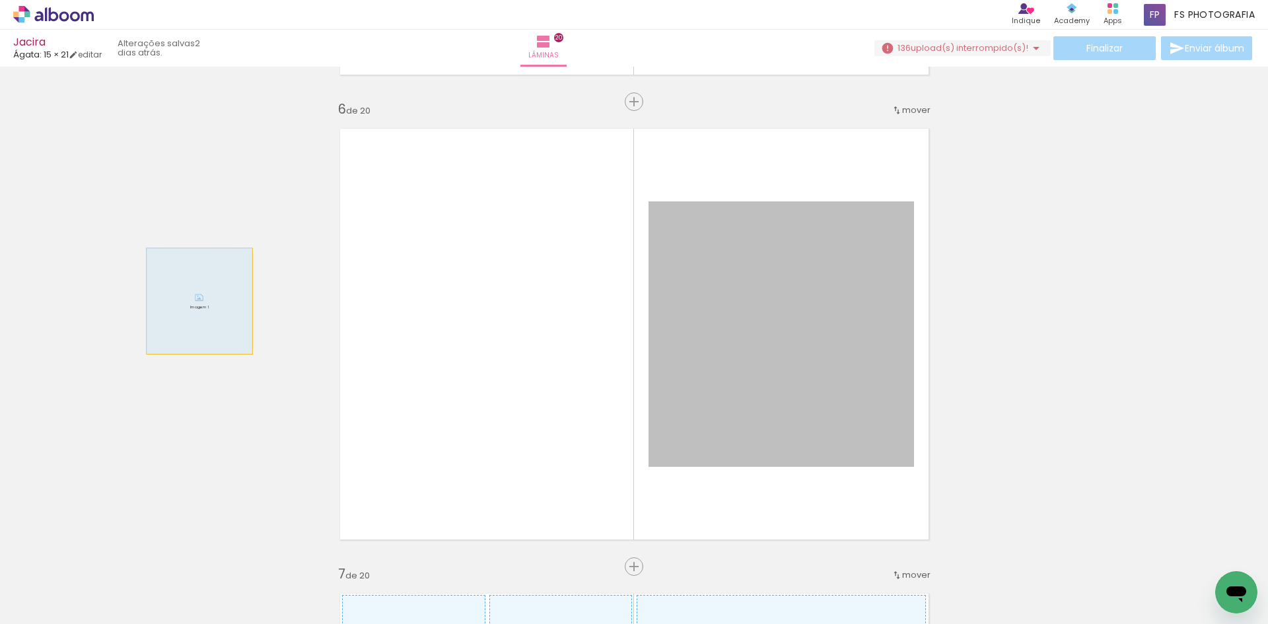
drag, startPoint x: 796, startPoint y: 388, endPoint x: 122, endPoint y: 301, distance: 679.4
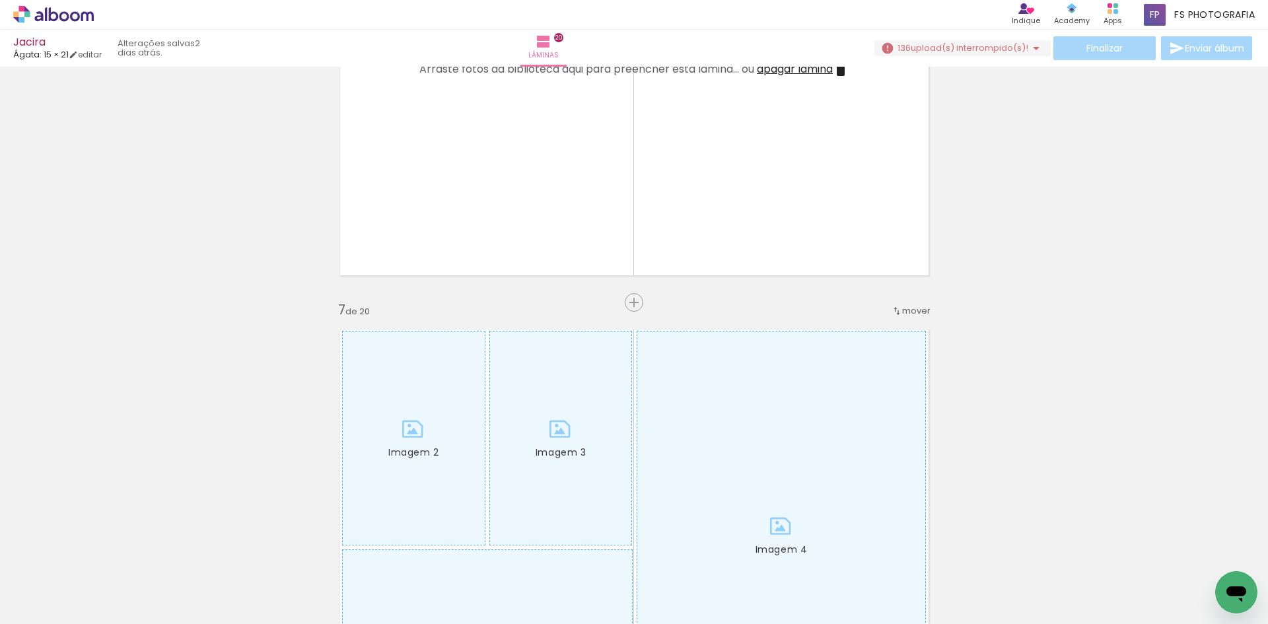
scroll to position [2775, 0]
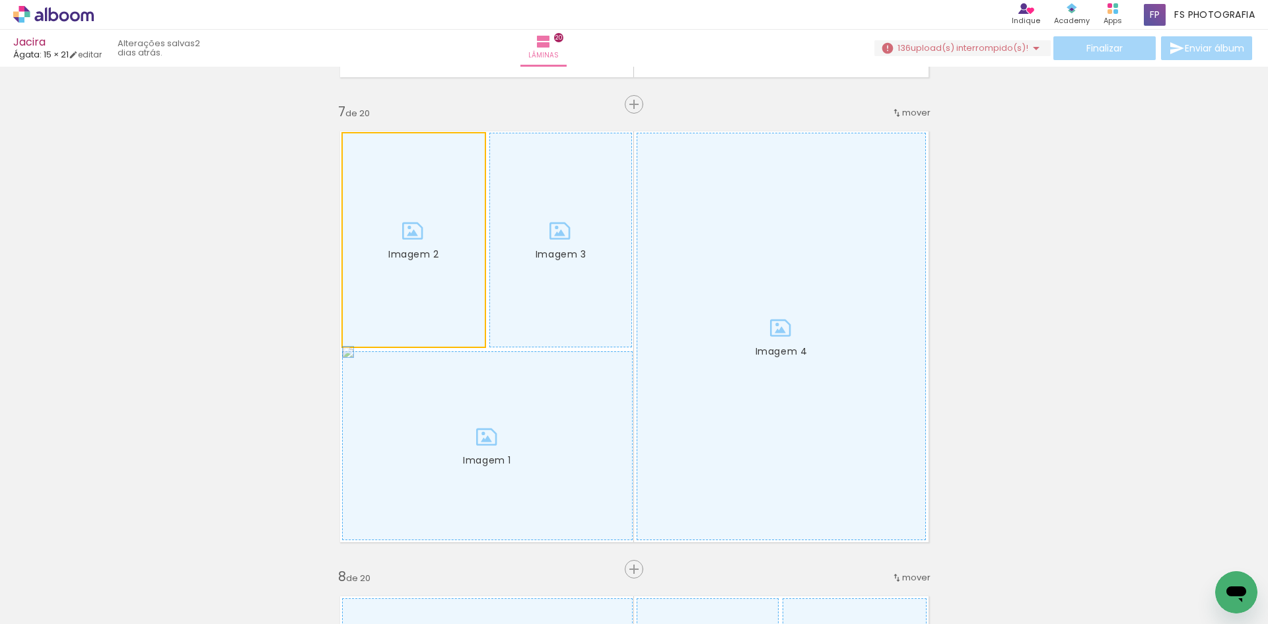
drag, startPoint x: 402, startPoint y: 253, endPoint x: 264, endPoint y: 279, distance: 140.6
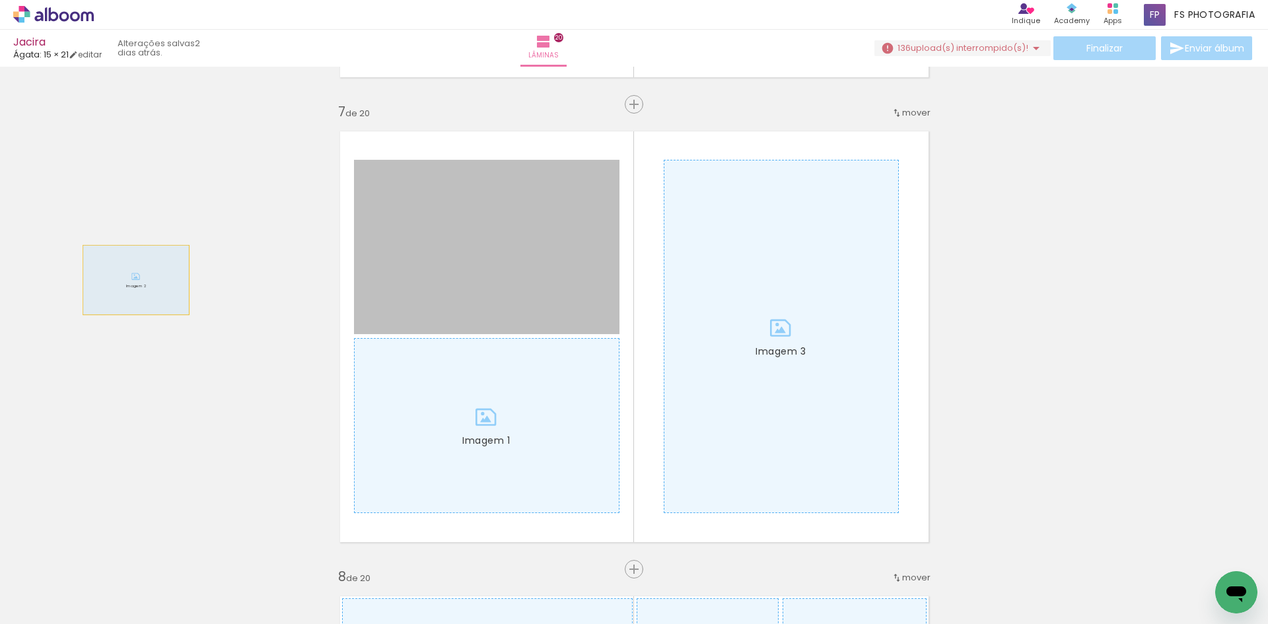
drag, startPoint x: 436, startPoint y: 285, endPoint x: 143, endPoint y: 303, distance: 293.3
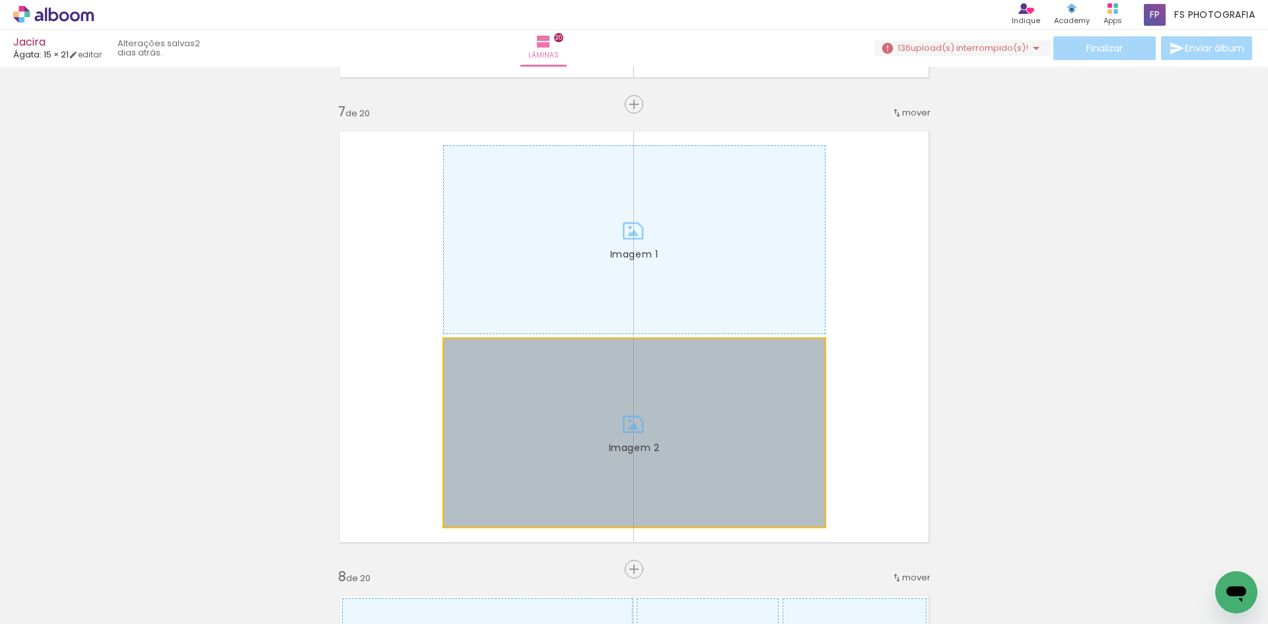
drag, startPoint x: 592, startPoint y: 389, endPoint x: 11, endPoint y: 323, distance: 584.5
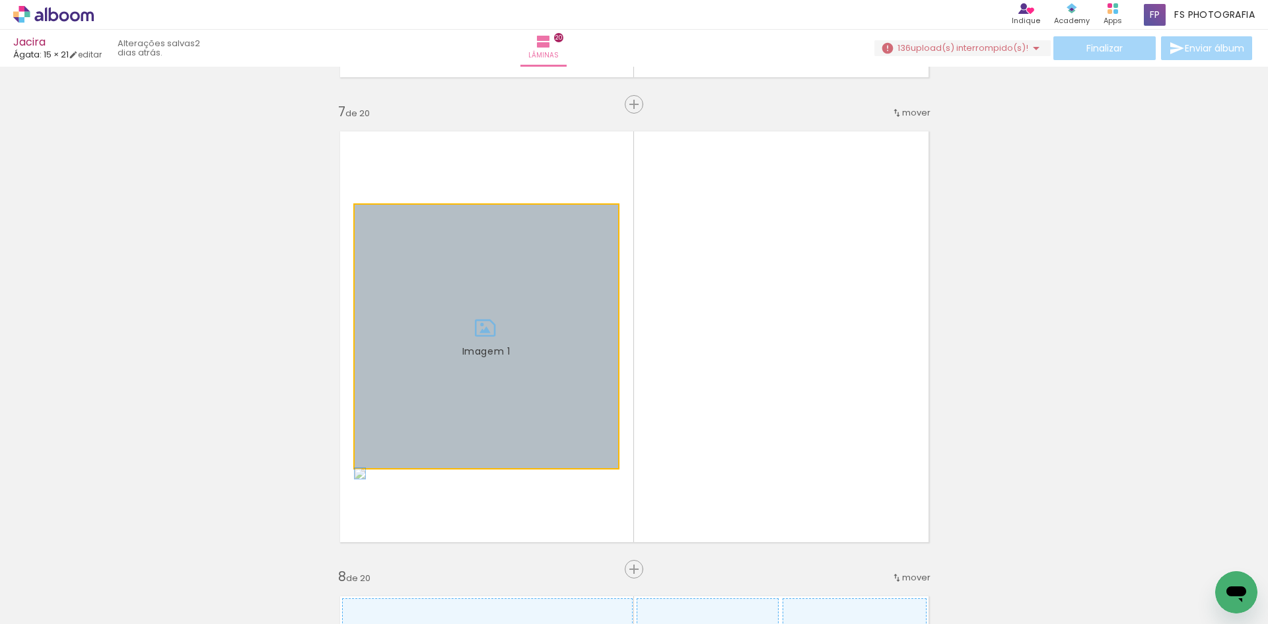
drag
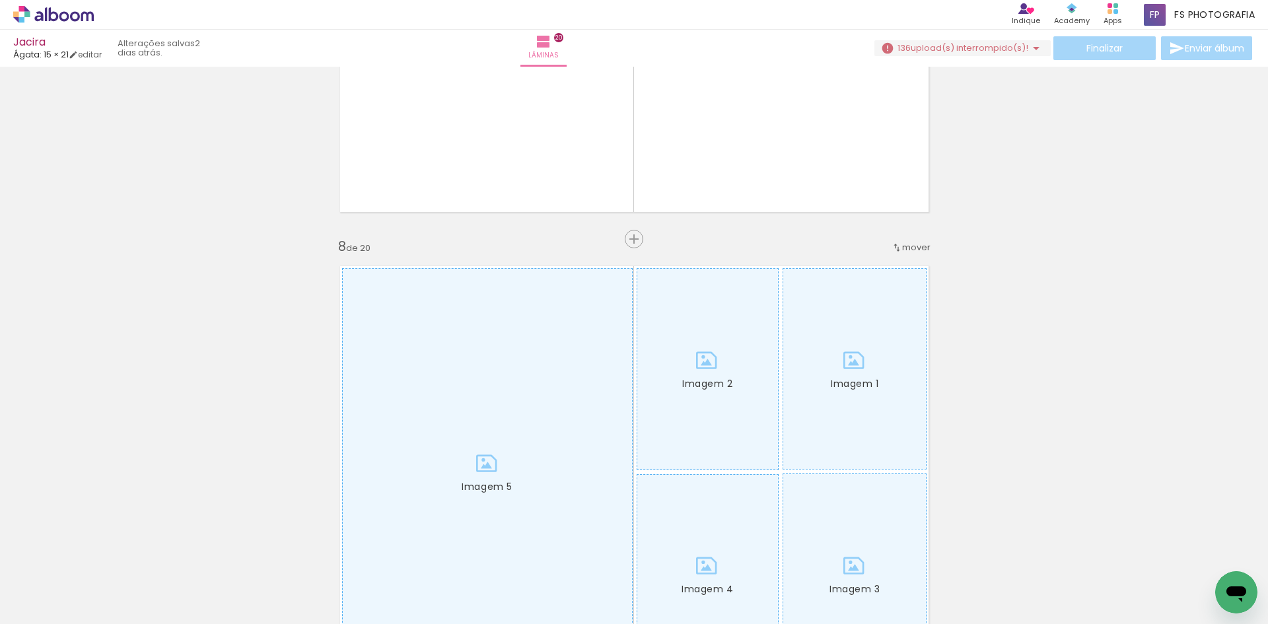
scroll to position [3237, 0]
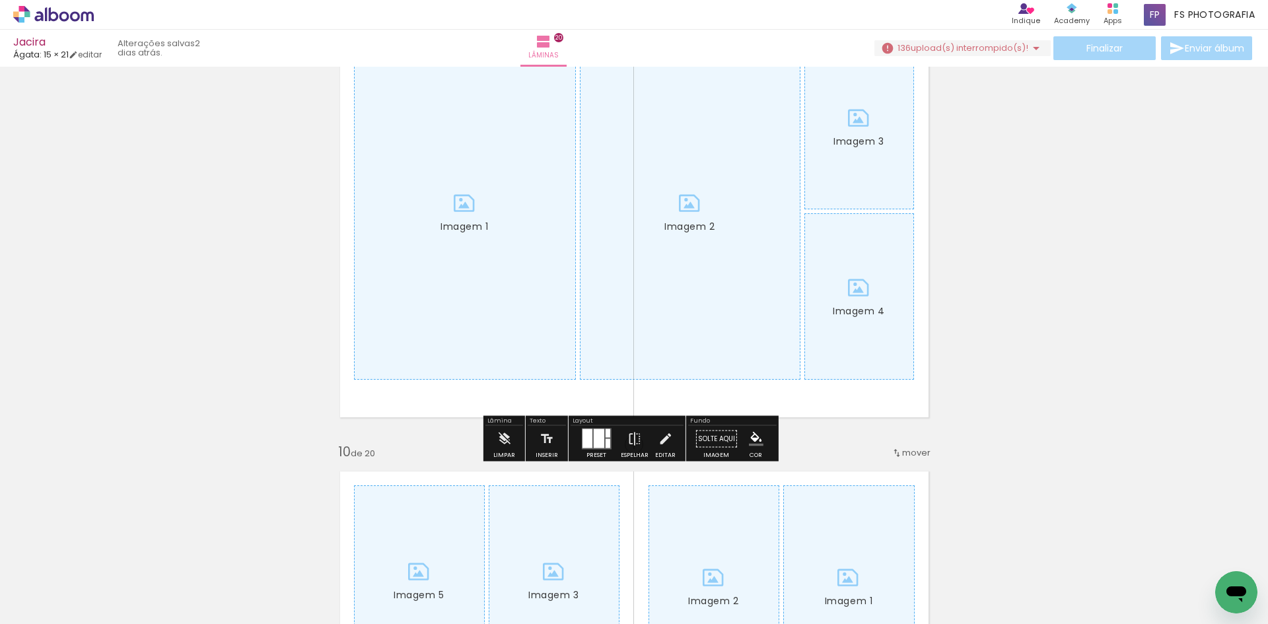
scroll to position [3832, 0]
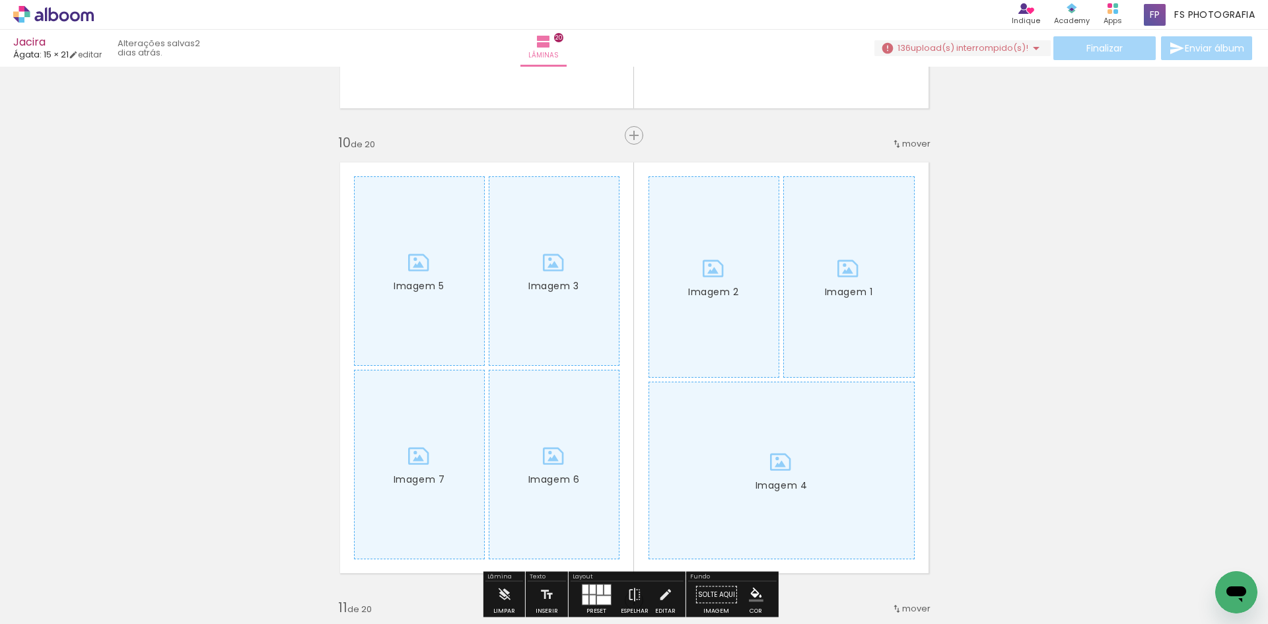
scroll to position [4162, 0]
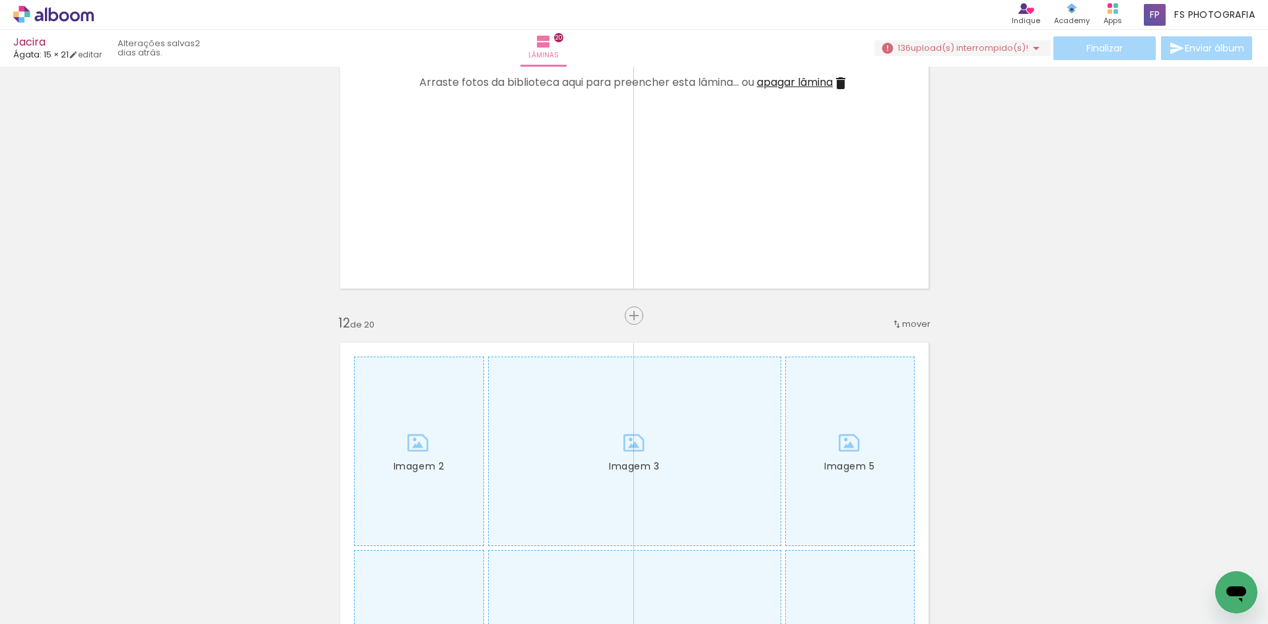
scroll to position [5021, 0]
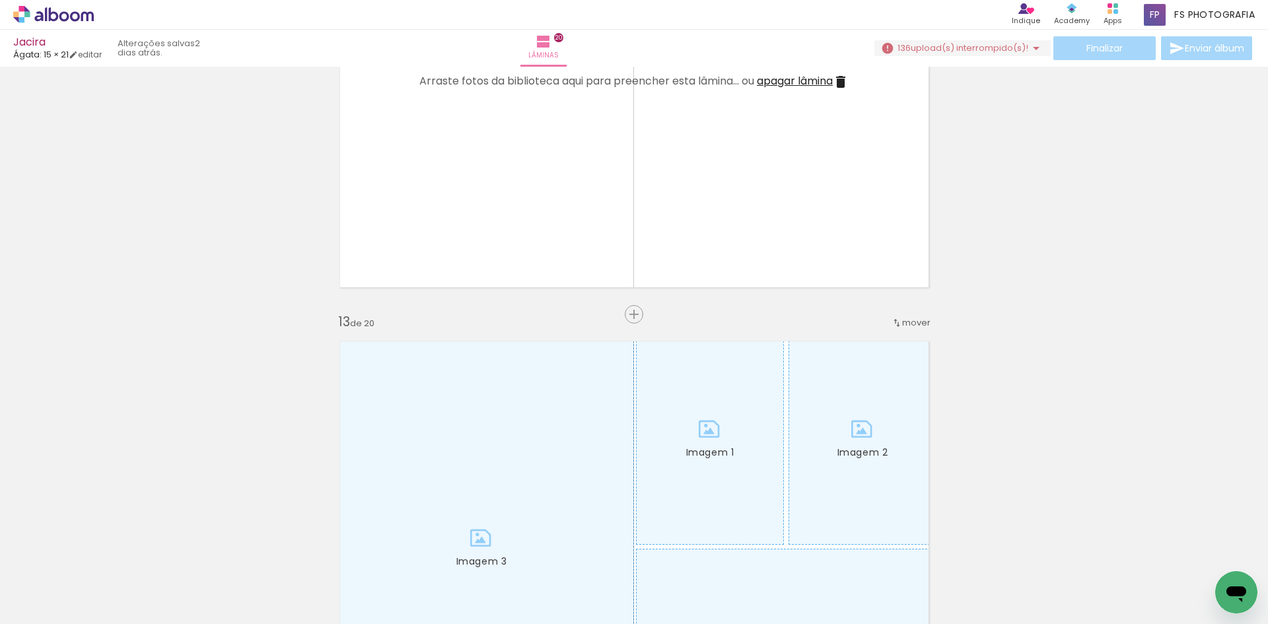
scroll to position [5483, 0]
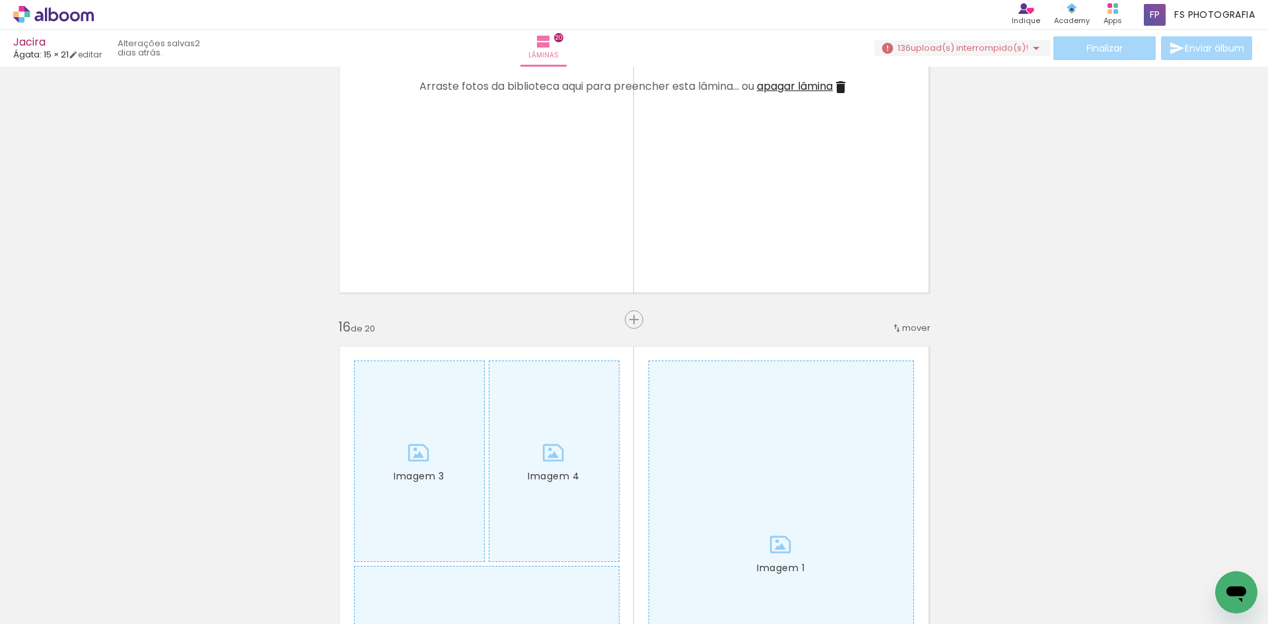
scroll to position [6871, 0]
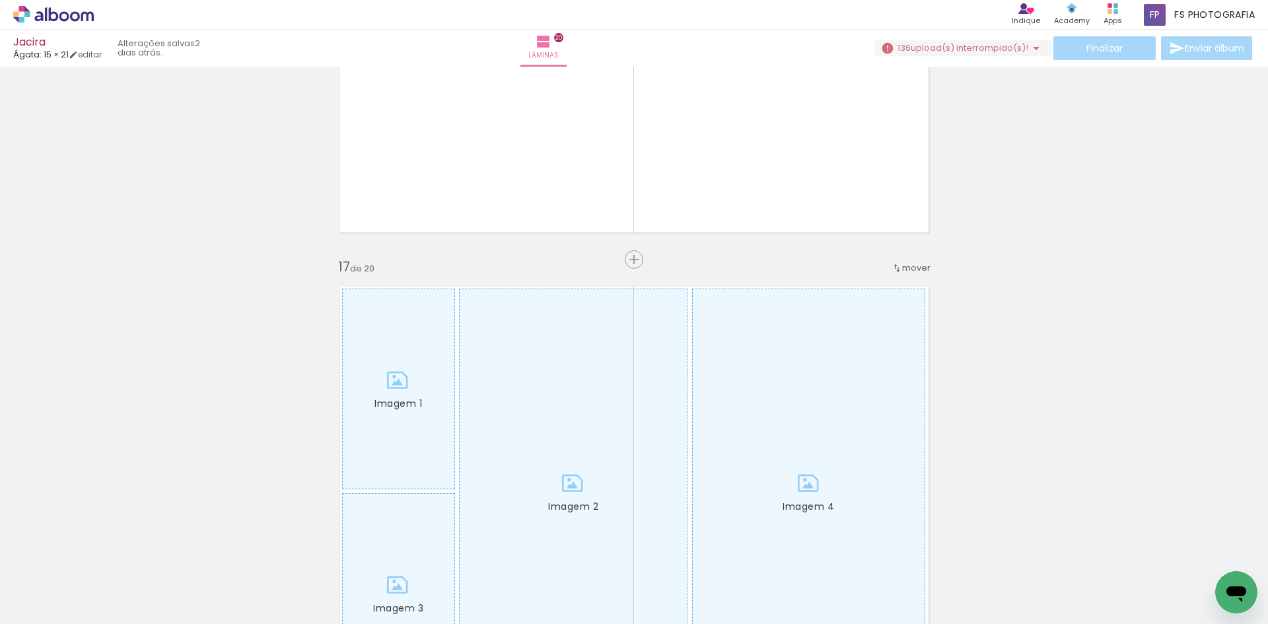
scroll to position [7333, 0]
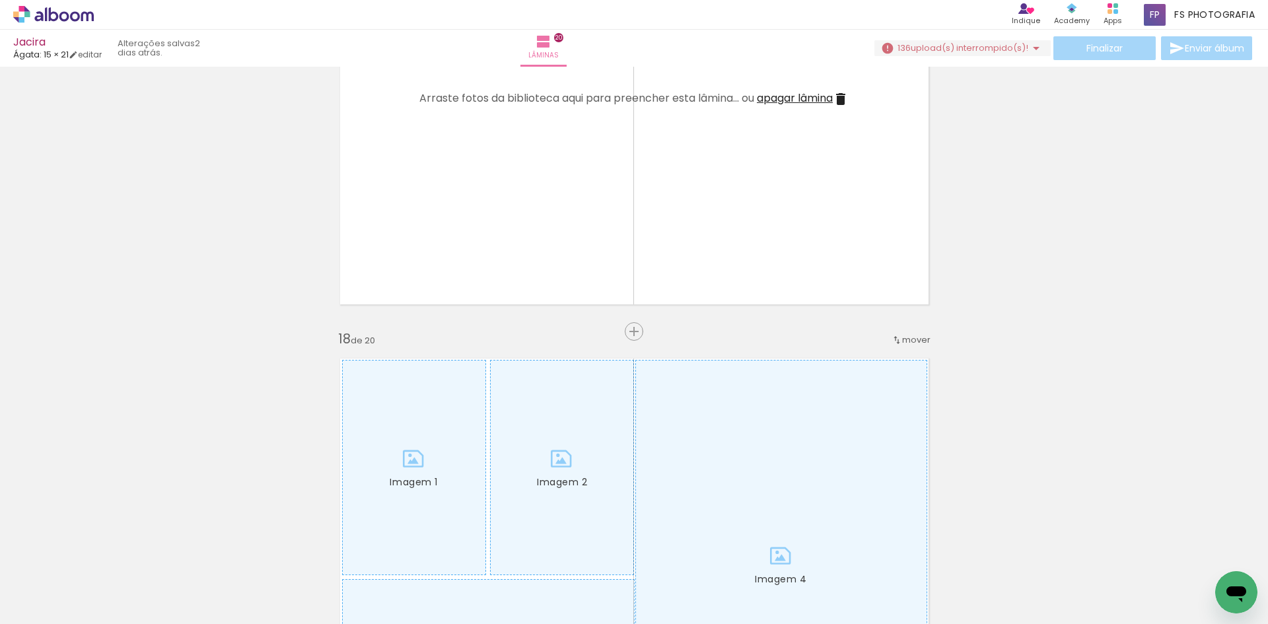
scroll to position [7796, 0]
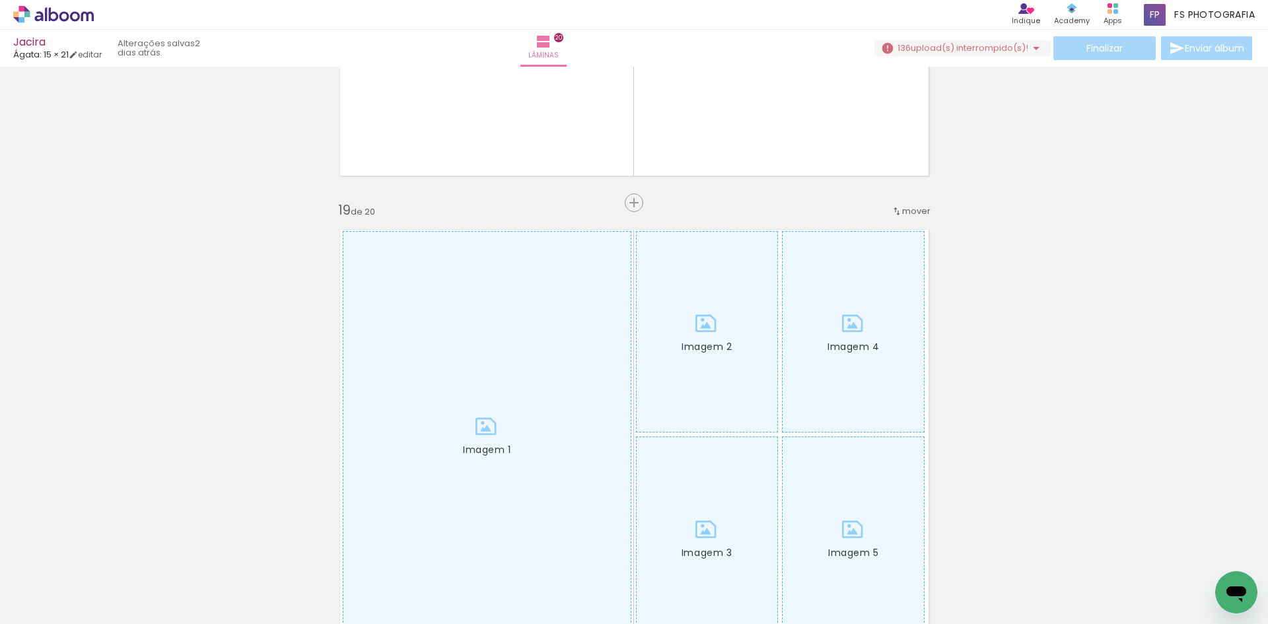
scroll to position [8258, 0]
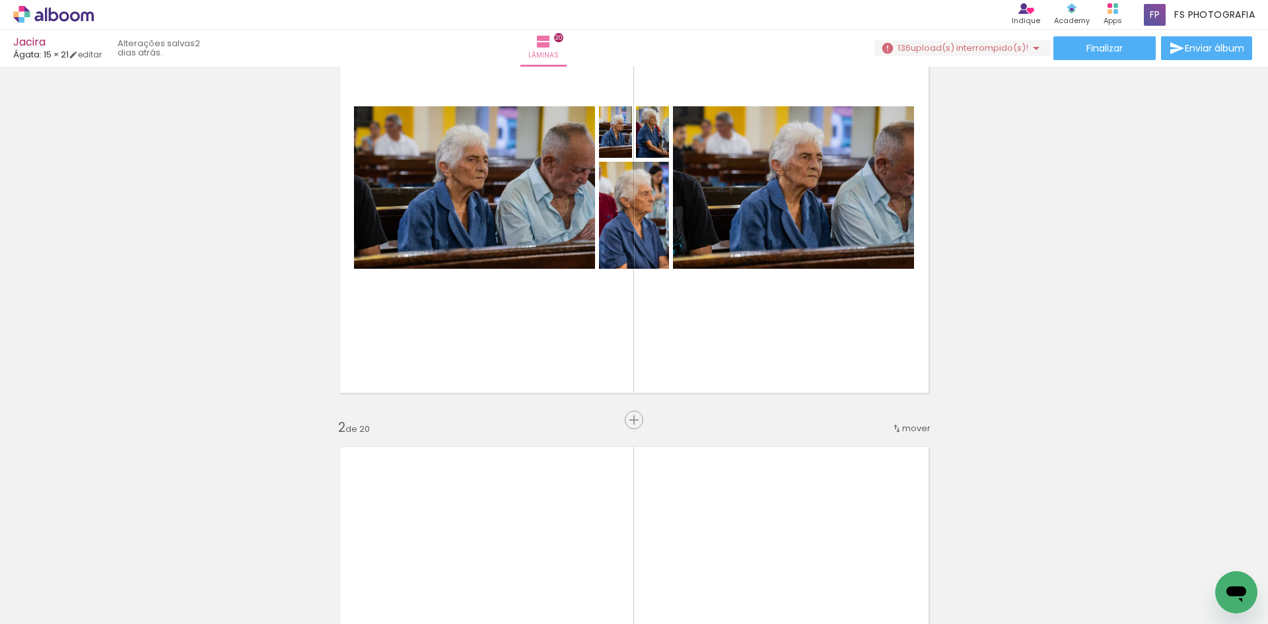
scroll to position [0, 0]
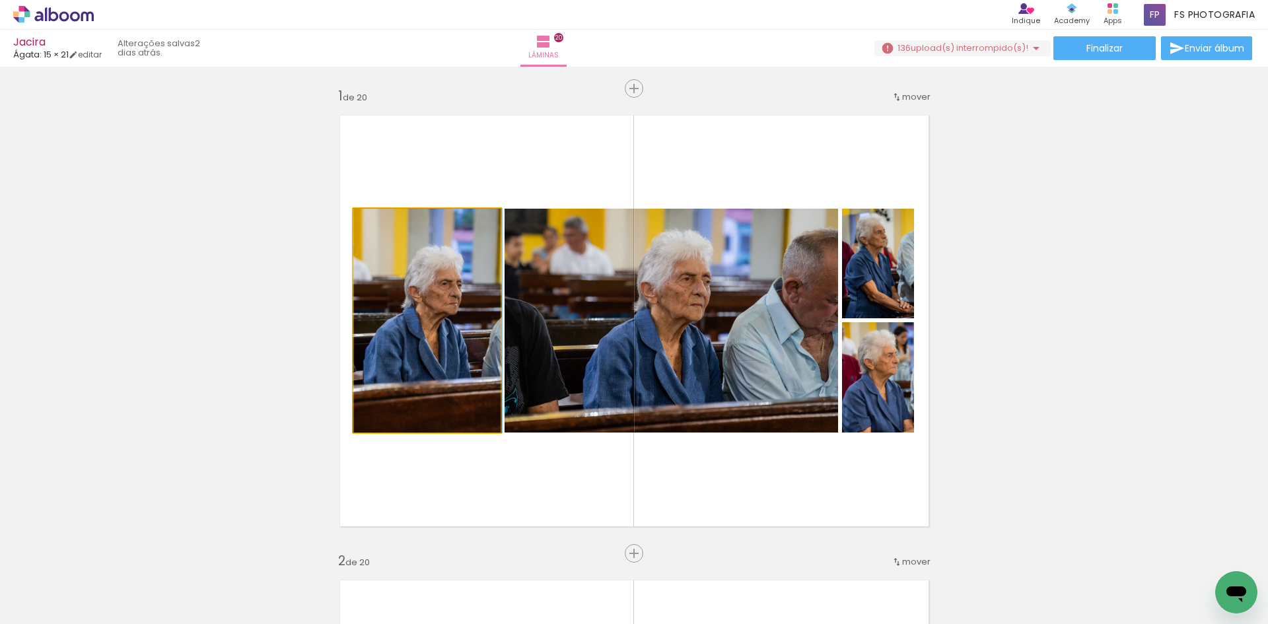
click at [401, 357] on quentale-photo at bounding box center [427, 321] width 147 height 224
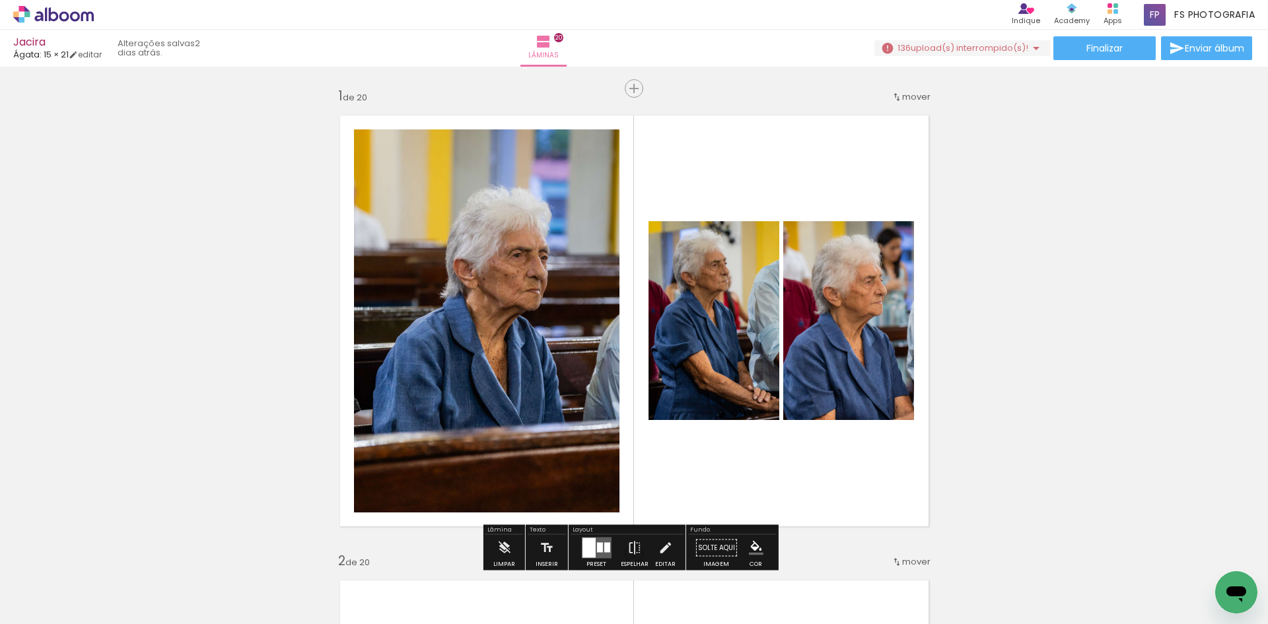
click at [145, 587] on div at bounding box center [132, 580] width 65 height 44
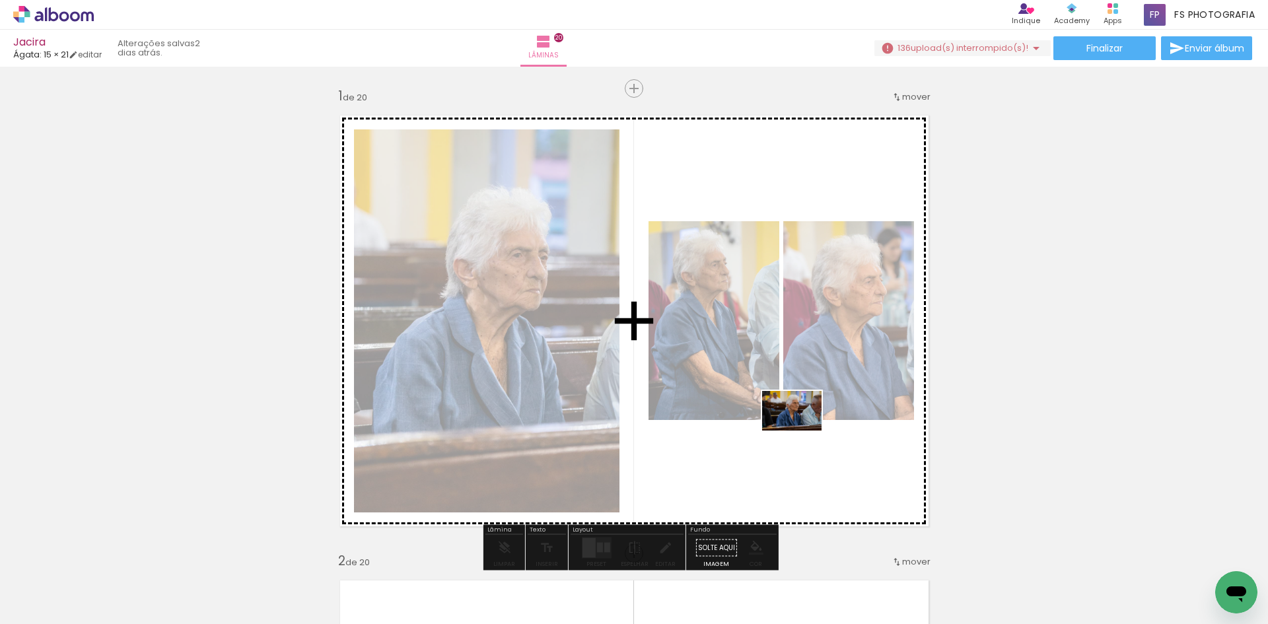
click at [802, 431] on quentale-workspace at bounding box center [634, 312] width 1268 height 624
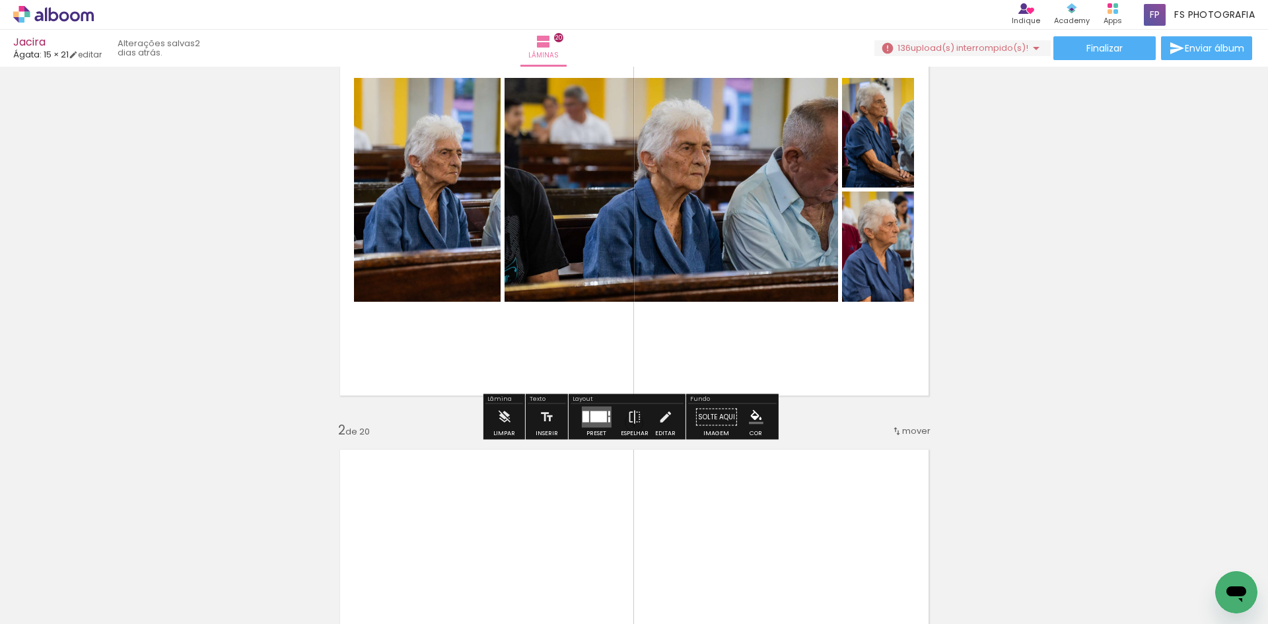
scroll to position [132, 0]
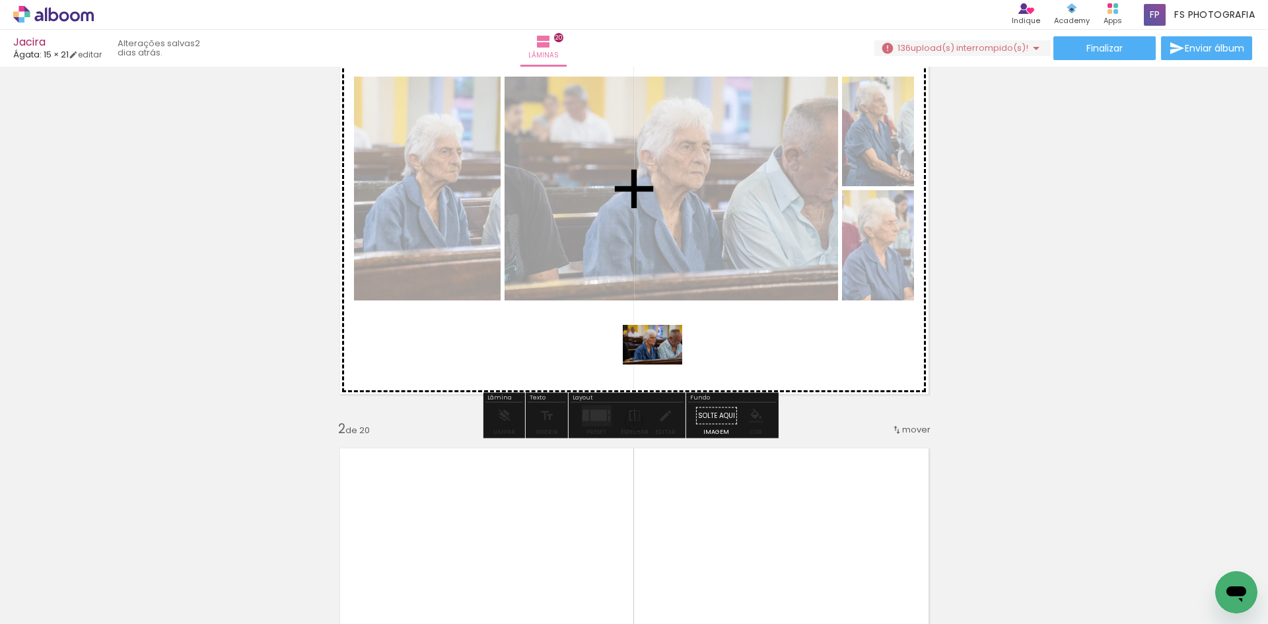
click at [663, 365] on quentale-workspace at bounding box center [634, 312] width 1268 height 624
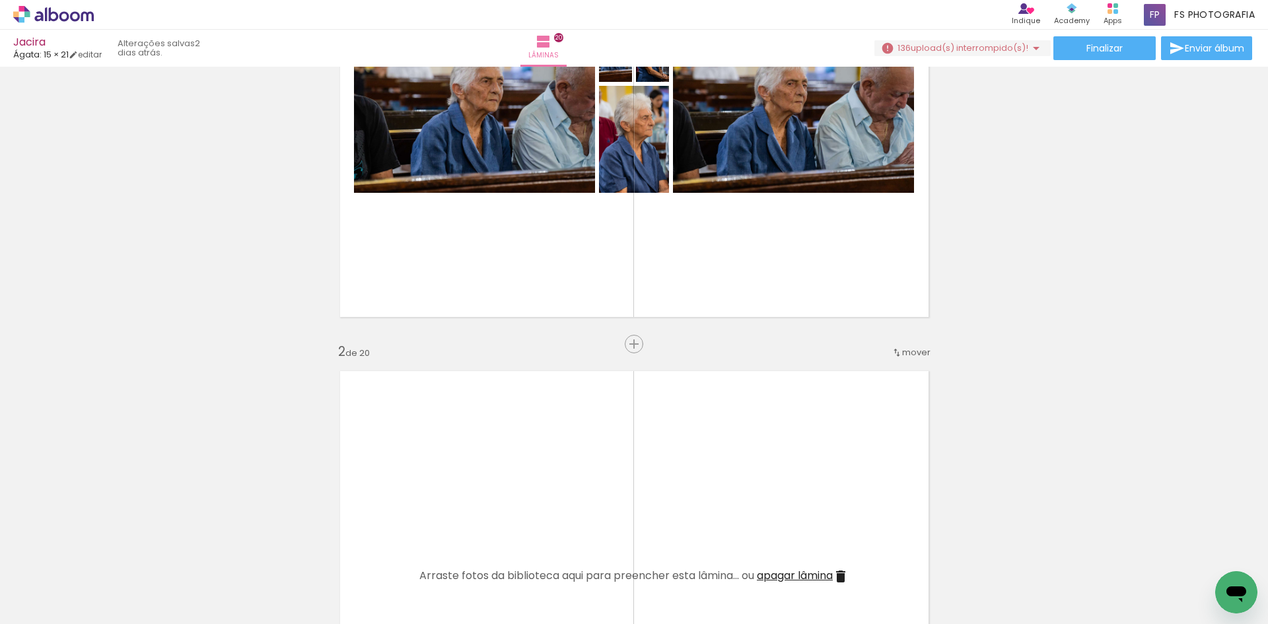
scroll to position [396, 0]
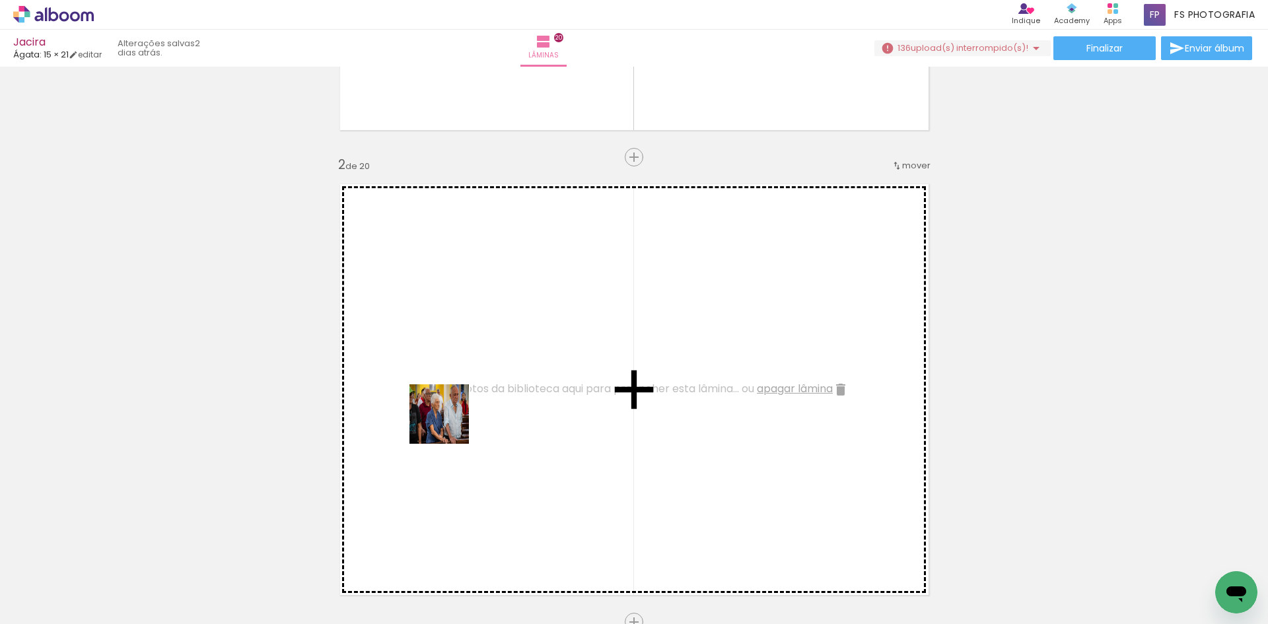
click at [477, 387] on quentale-workspace at bounding box center [634, 312] width 1268 height 624
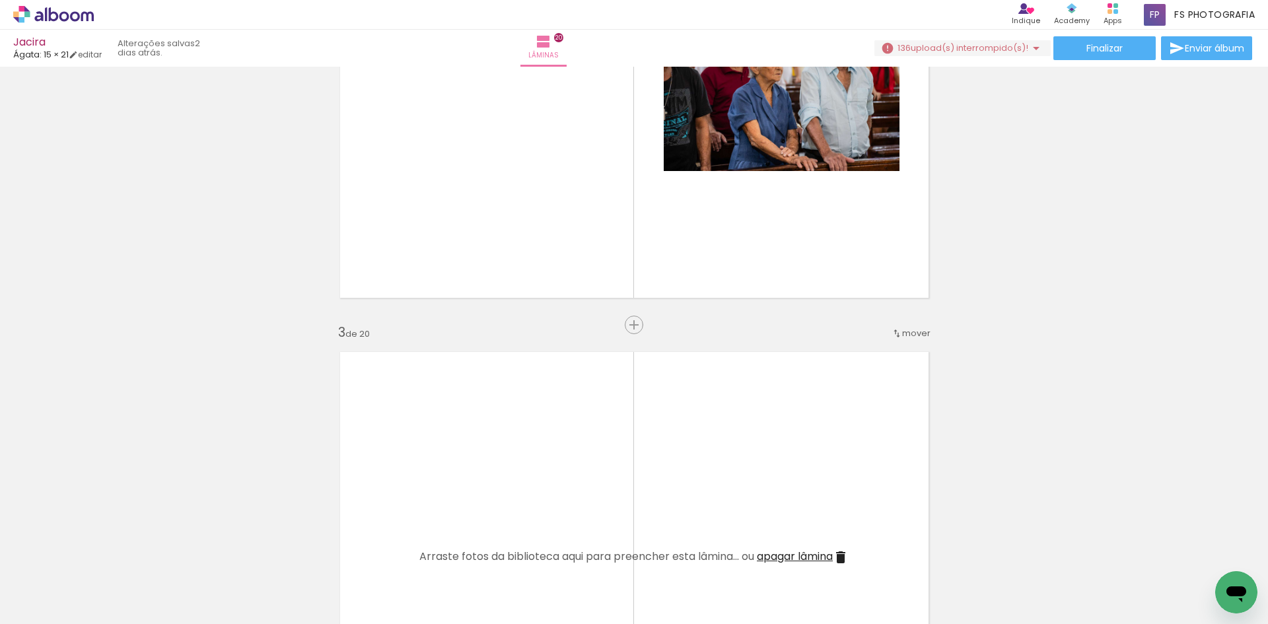
scroll to position [727, 0]
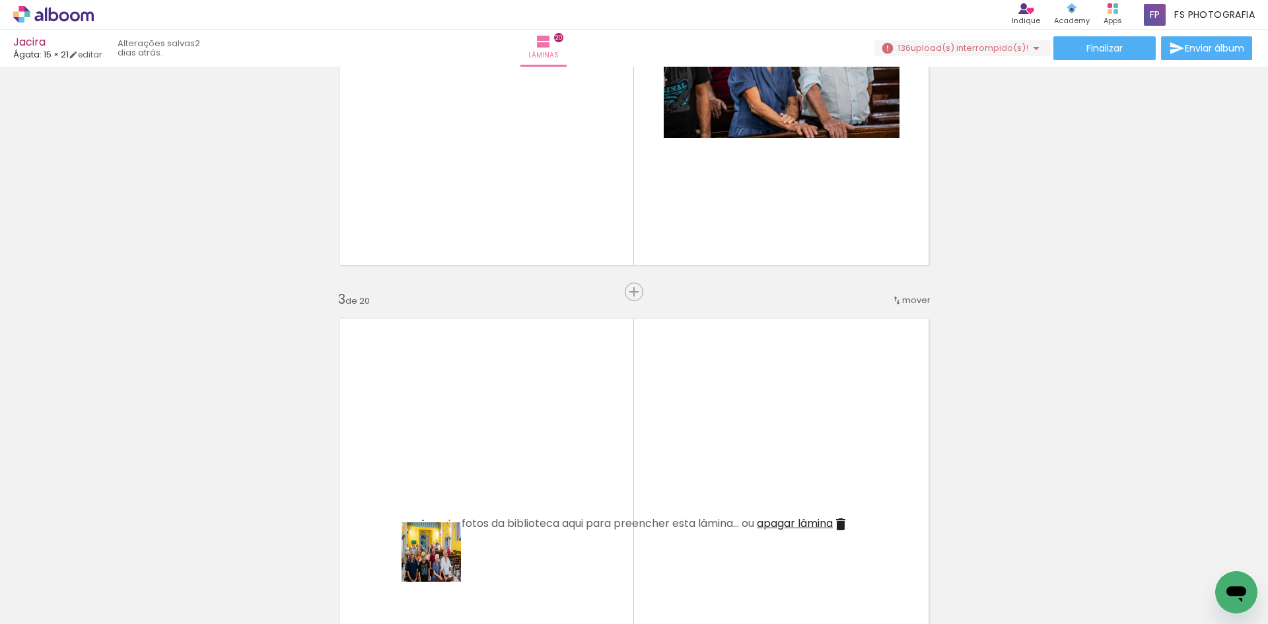
click at [460, 454] on quentale-workspace at bounding box center [634, 312] width 1268 height 624
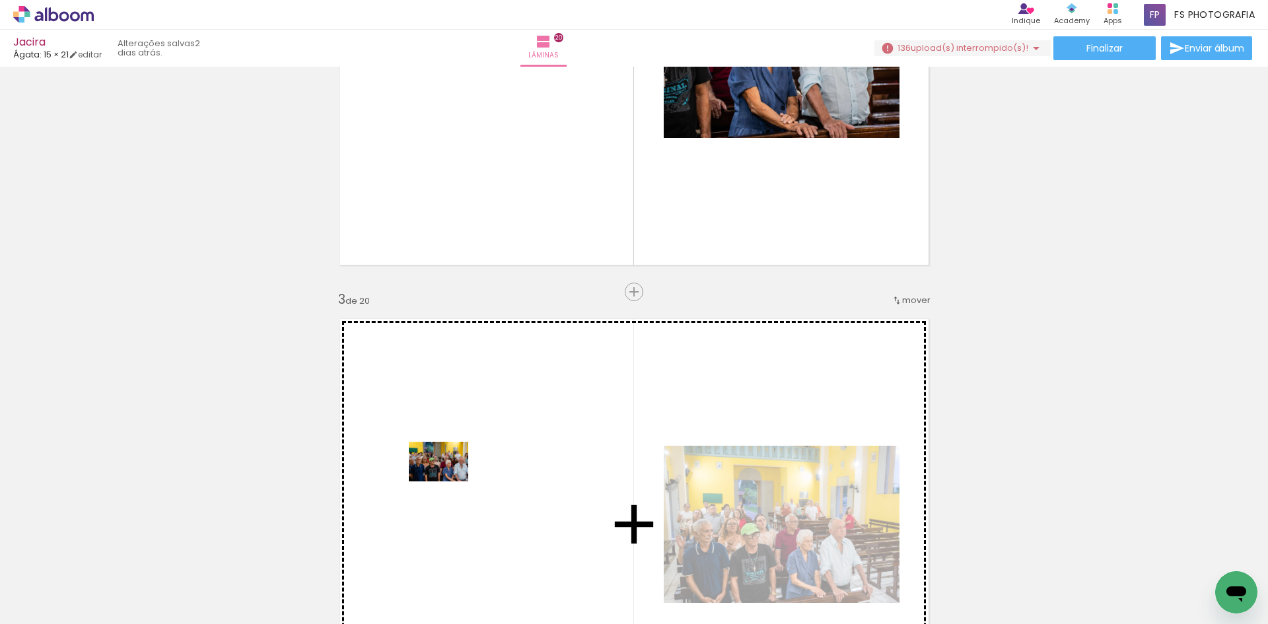
click at [449, 481] on quentale-workspace at bounding box center [634, 312] width 1268 height 624
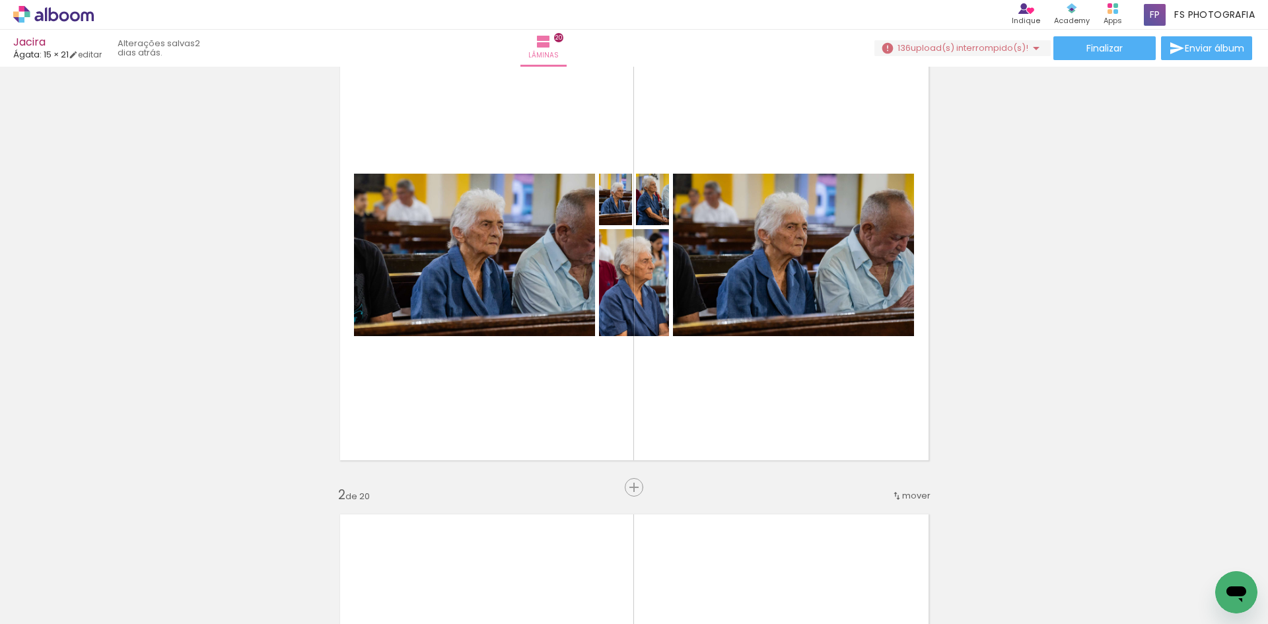
scroll to position [0, 0]
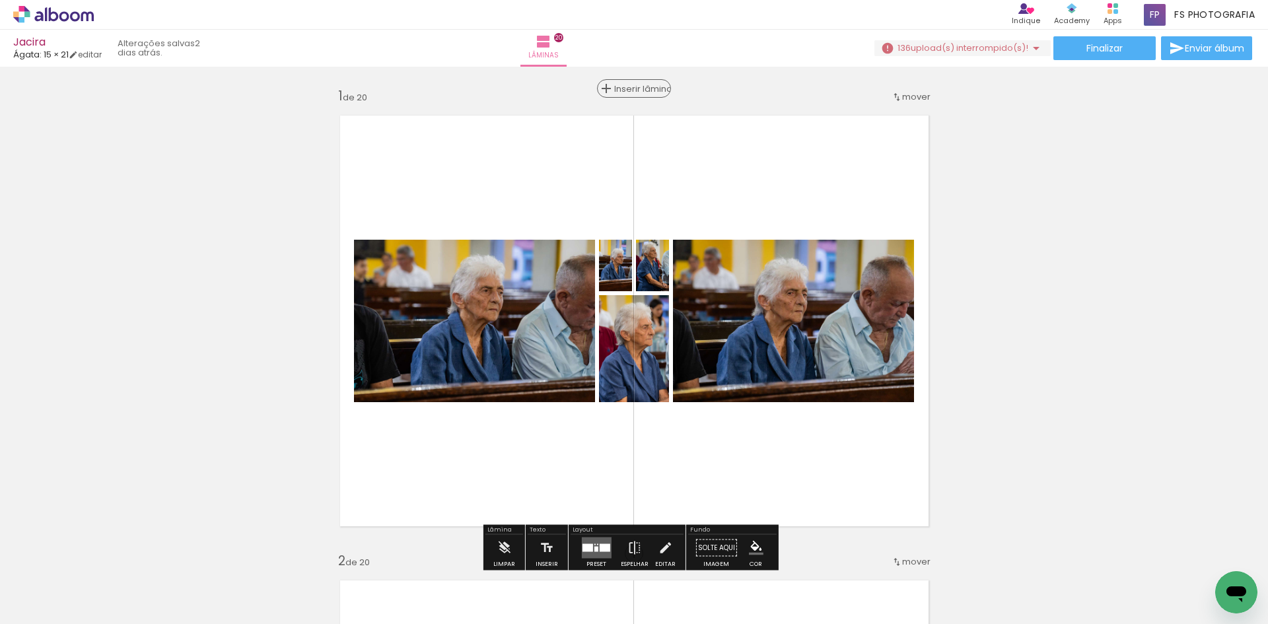
click at [634, 90] on span "Inserir lâmina" at bounding box center [640, 89] width 52 height 9
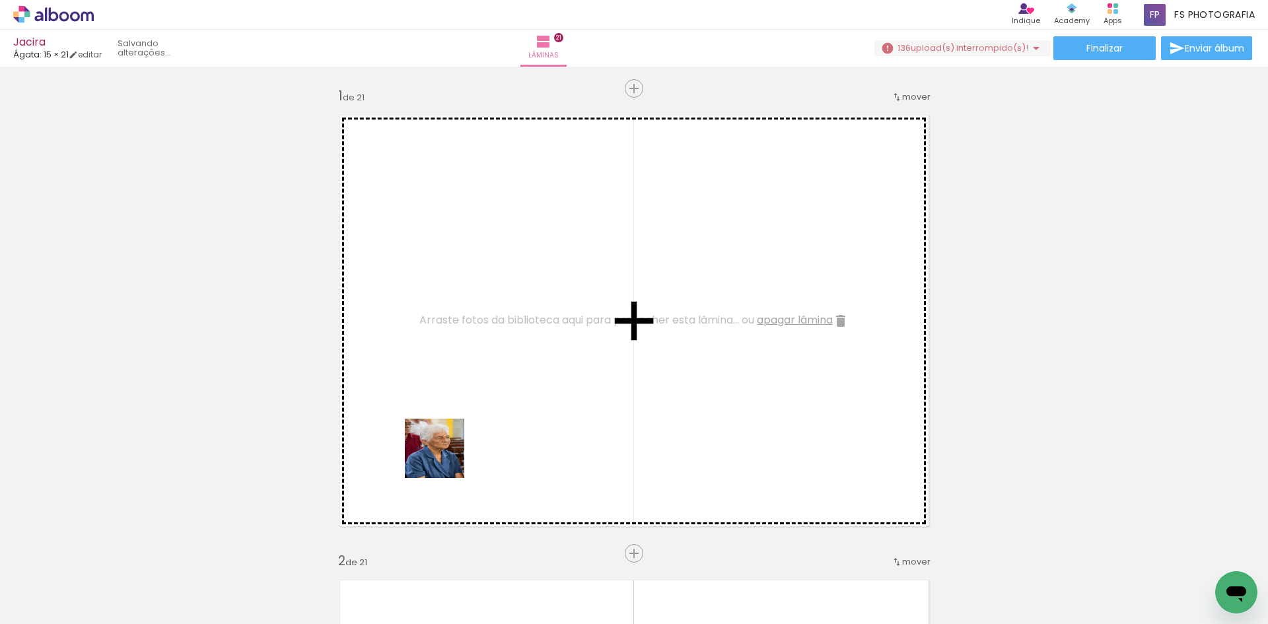
click at [458, 387] on quentale-workspace at bounding box center [634, 312] width 1268 height 624
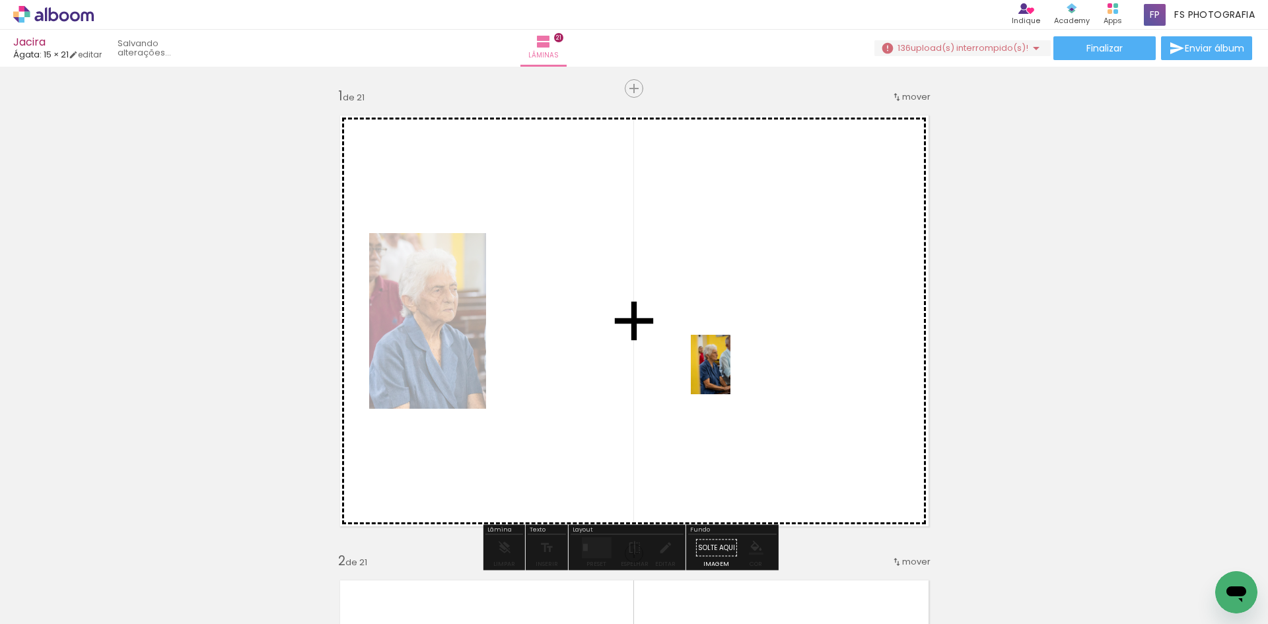
click at [747, 368] on quentale-workspace at bounding box center [634, 312] width 1268 height 624
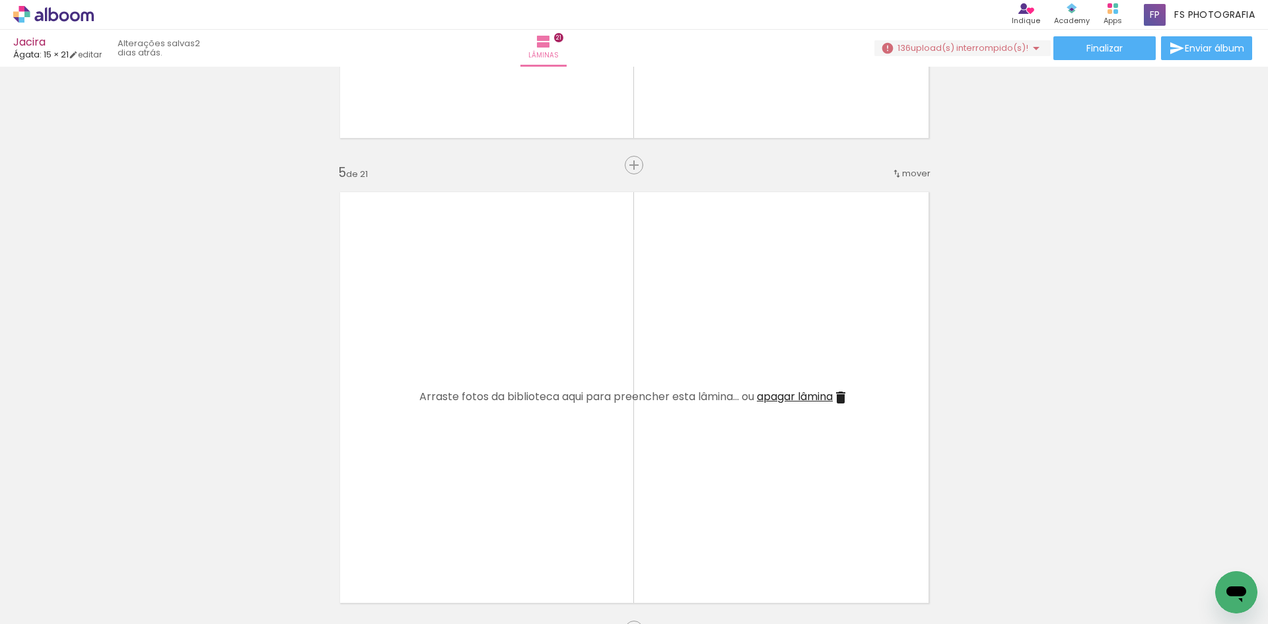
scroll to position [1850, 0]
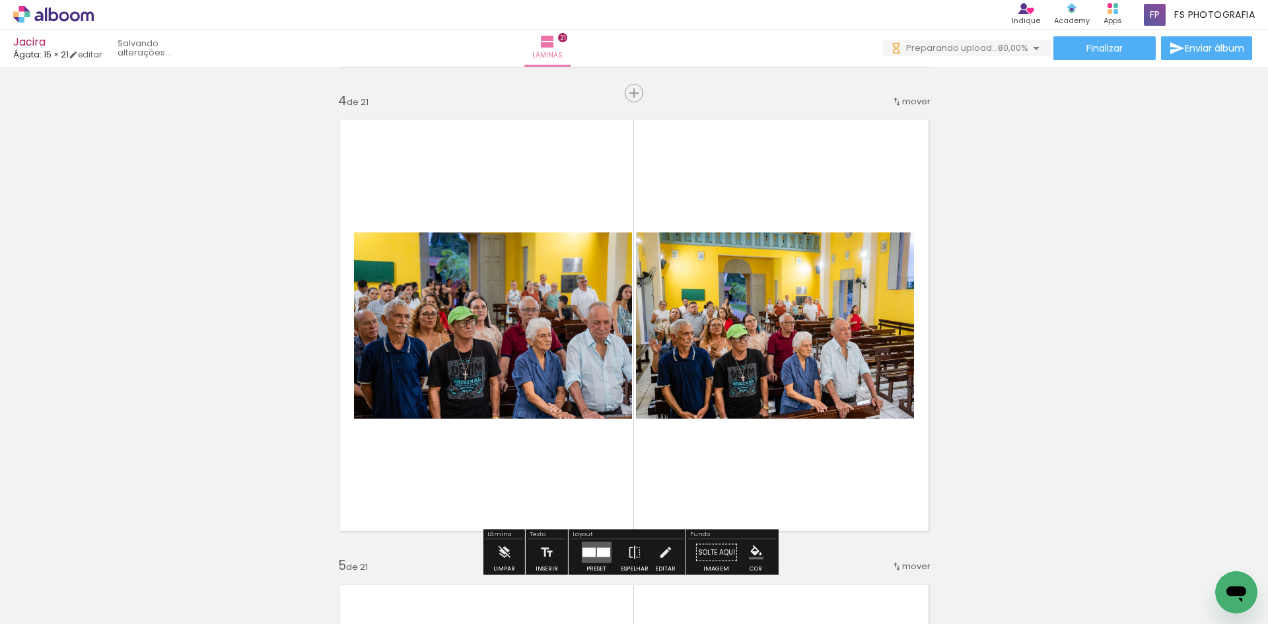
scroll to position [1387, 0]
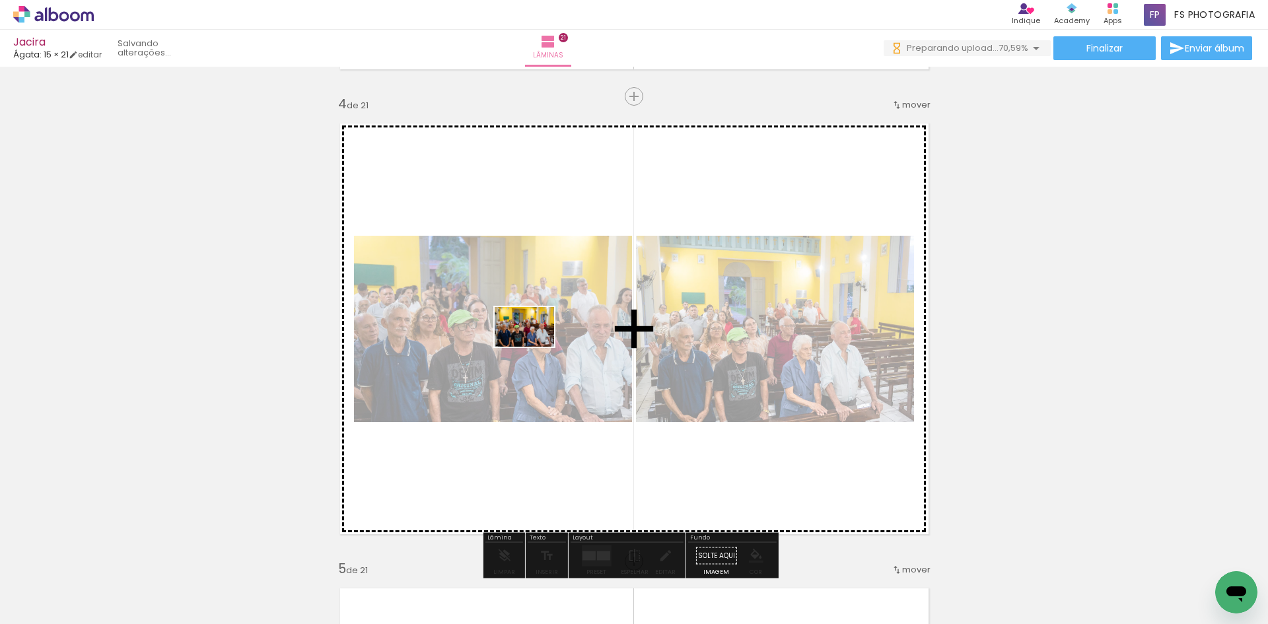
drag, startPoint x: 371, startPoint y: 585, endPoint x: 534, endPoint y: 347, distance: 288.8
click at [534, 347] on quentale-workspace at bounding box center [634, 312] width 1268 height 624
